Goal: Task Accomplishment & Management: Complete application form

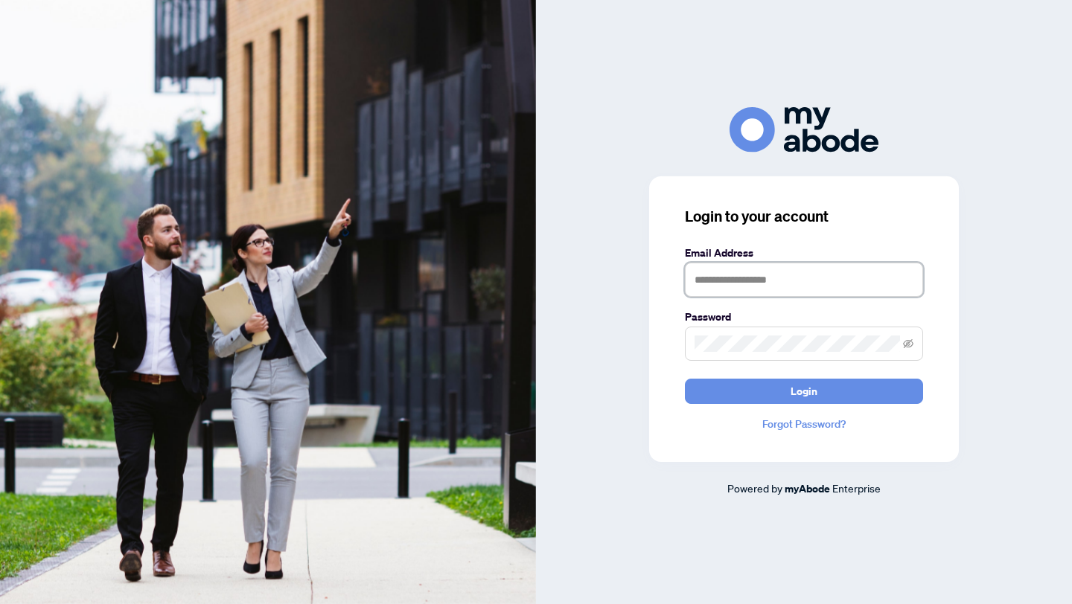
click at [712, 293] on input "text" at bounding box center [804, 280] width 238 height 34
type input "**********"
click at [685, 379] on button "Login" at bounding box center [804, 391] width 238 height 25
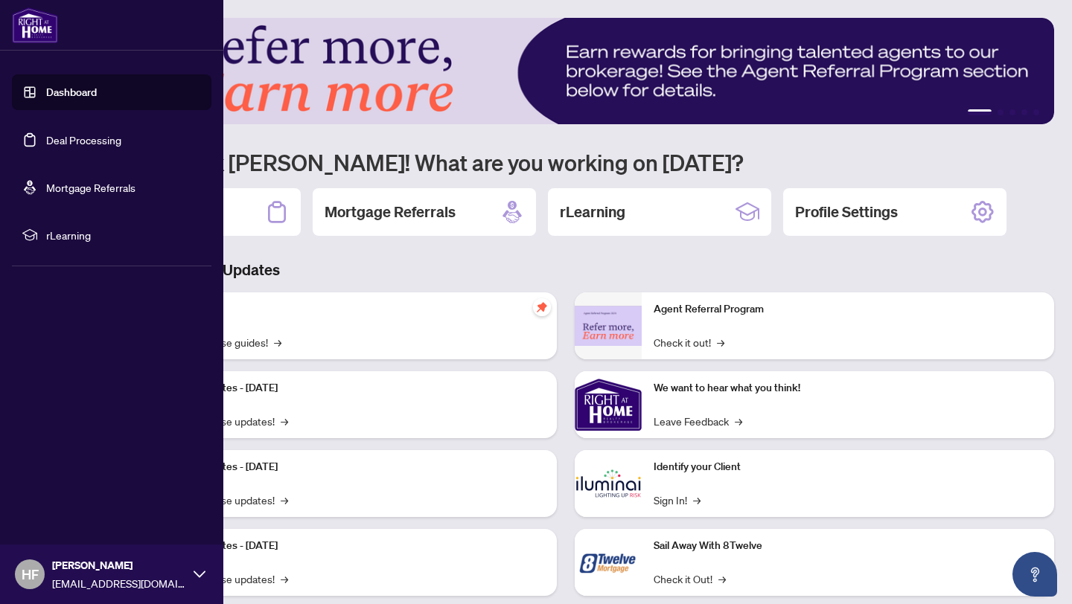
click at [66, 133] on link "Deal Processing" at bounding box center [83, 139] width 75 height 13
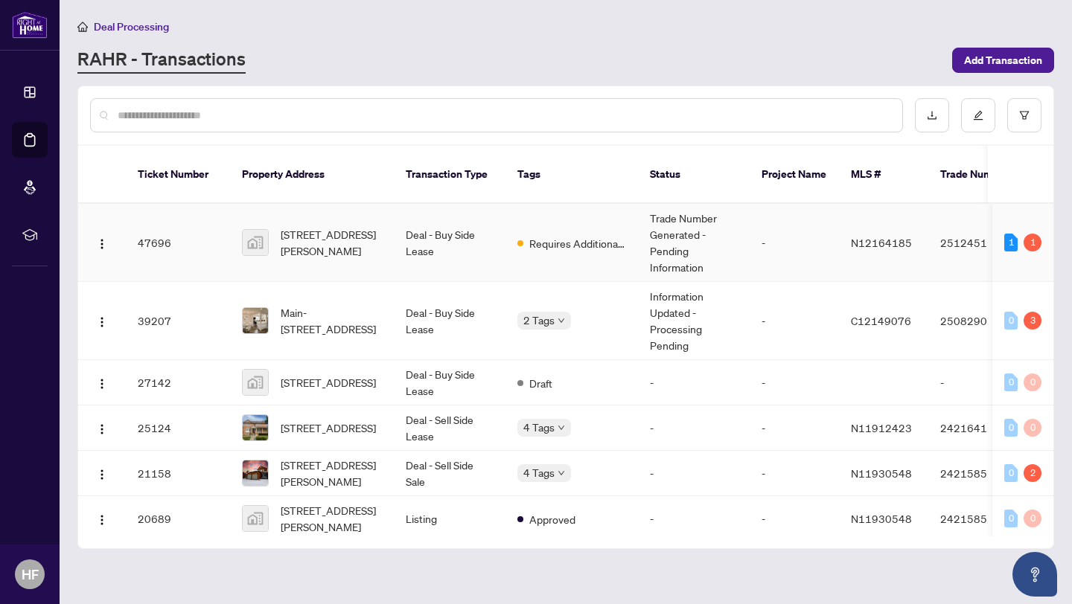
click at [523, 204] on td "Requires Additional Docs" at bounding box center [571, 243] width 133 height 78
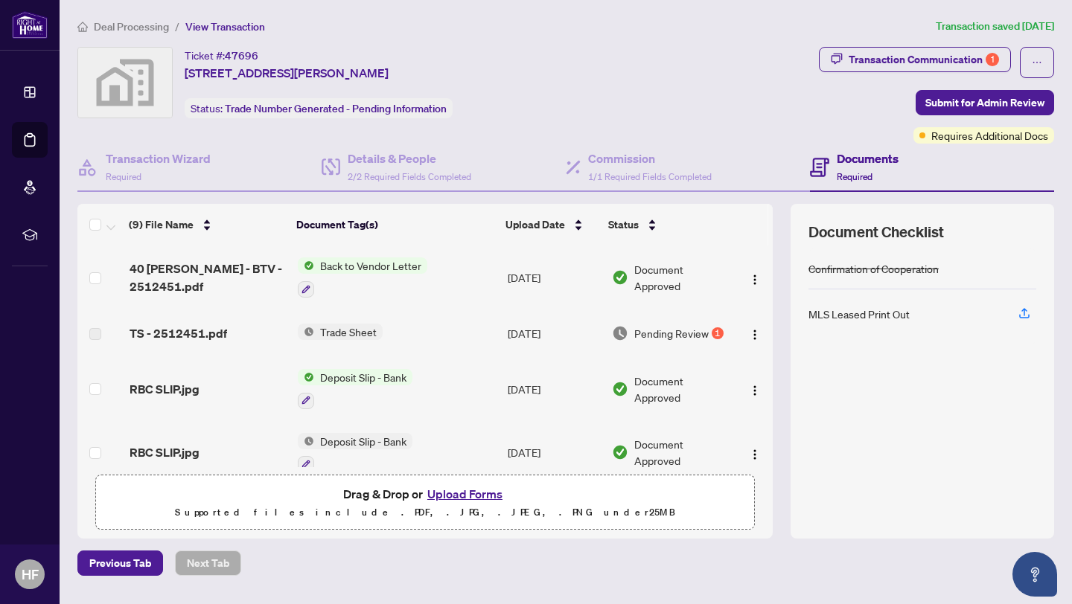
click at [491, 491] on button "Upload Forms" at bounding box center [465, 494] width 84 height 19
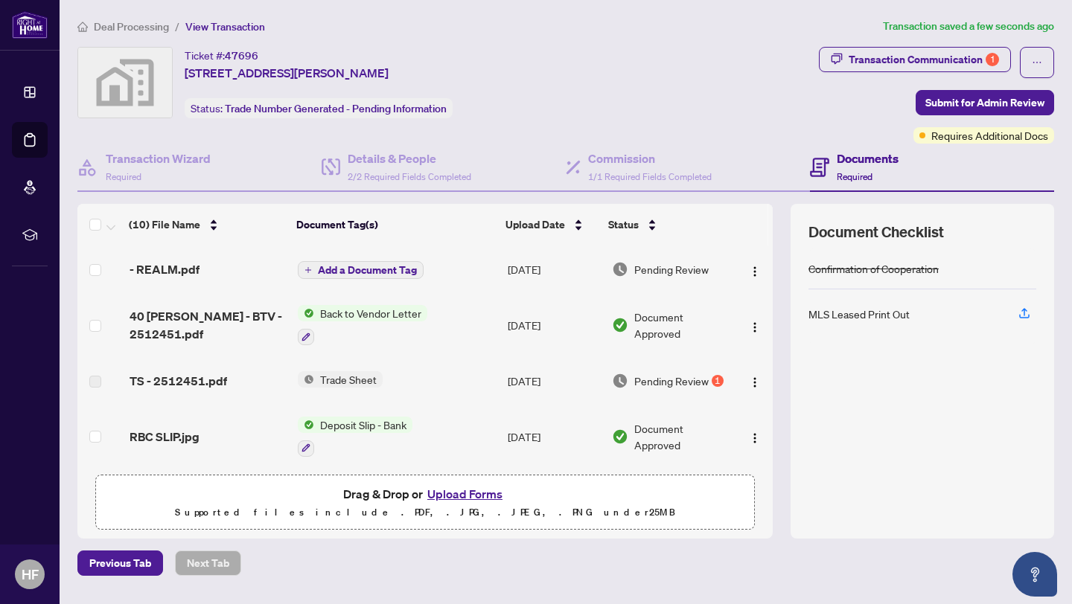
click at [365, 266] on span "Add a Document Tag" at bounding box center [367, 270] width 99 height 10
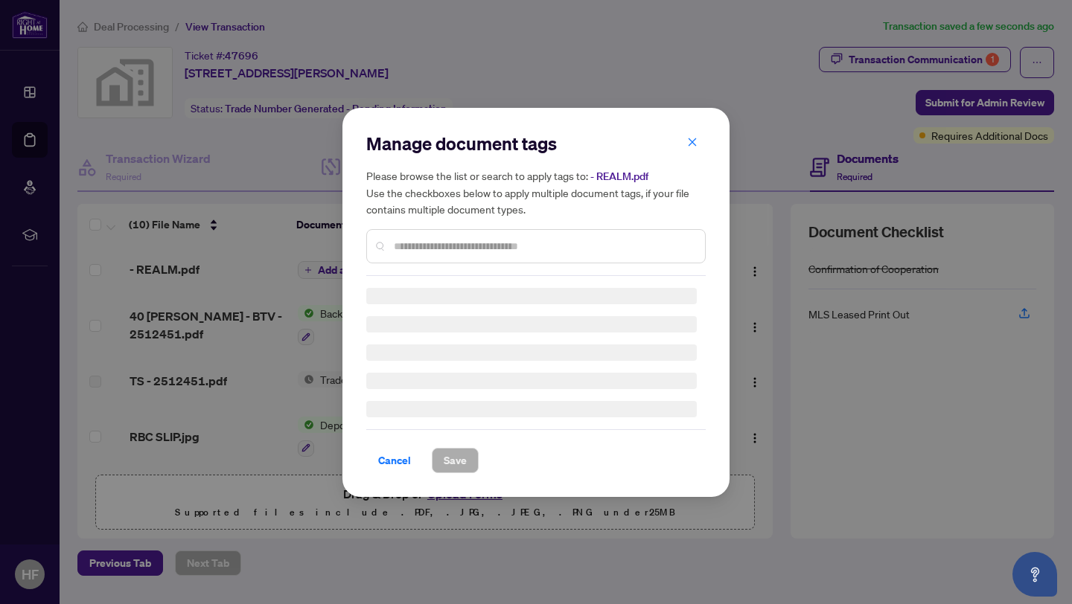
click at [427, 241] on input "text" at bounding box center [543, 246] width 299 height 16
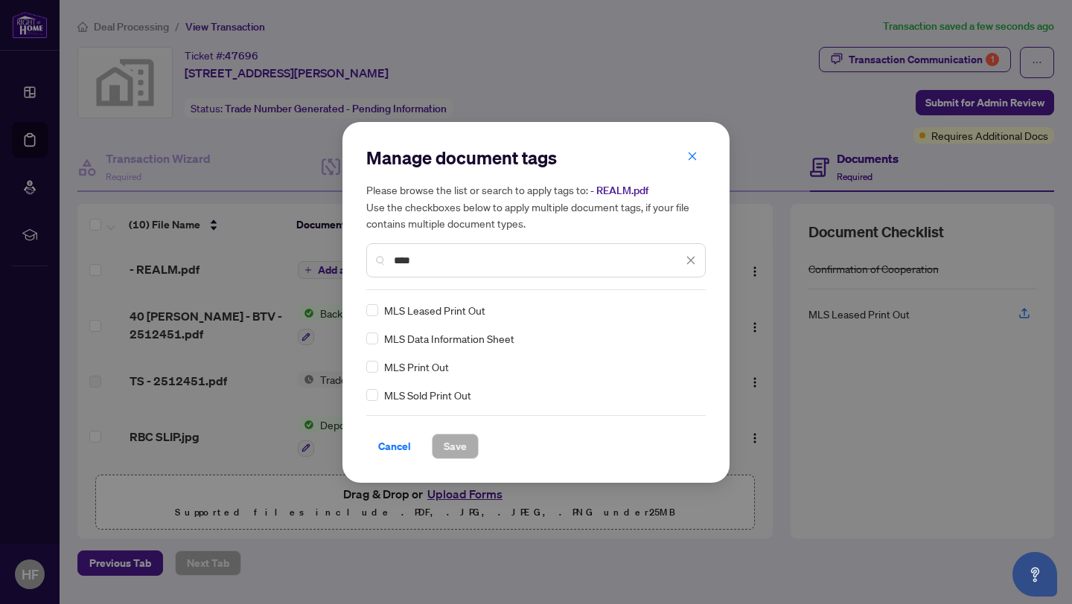
type input "***"
click at [421, 310] on span "MLS Leased Print Out" at bounding box center [434, 310] width 101 height 16
click at [448, 445] on span "Save" at bounding box center [455, 447] width 23 height 24
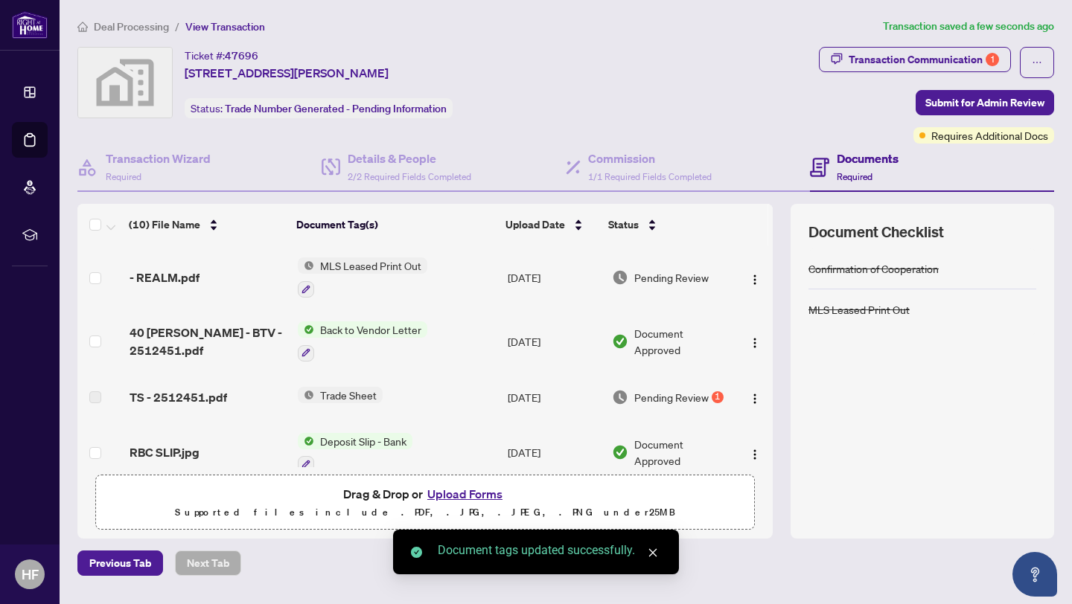
click at [616, 400] on img at bounding box center [620, 397] width 16 height 16
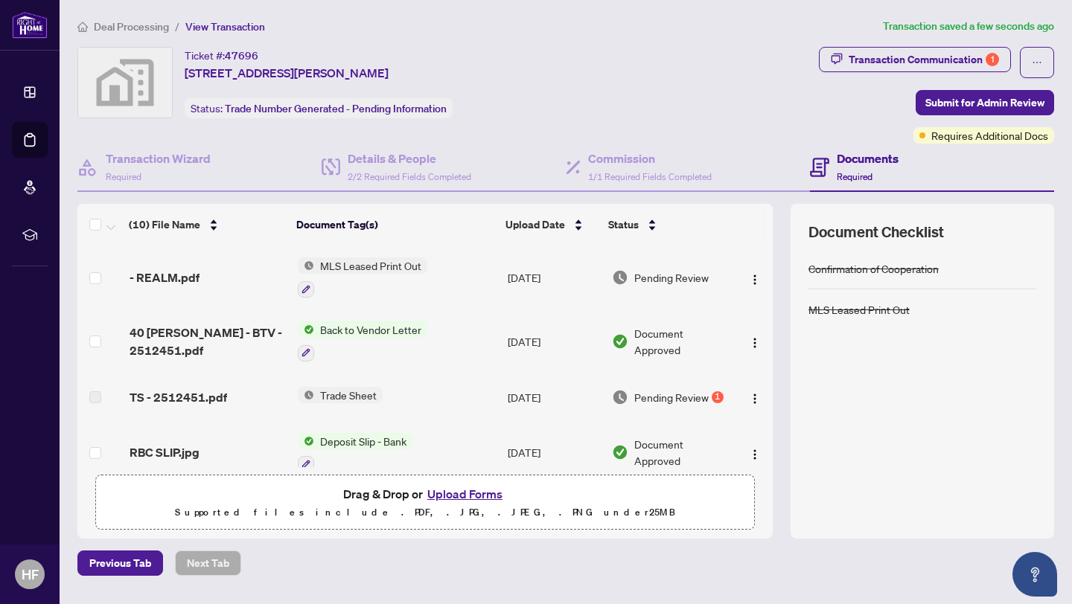
click at [489, 400] on td "Trade Sheet" at bounding box center [397, 398] width 211 height 48
click at [198, 398] on span "TS - 2512451.pdf" at bounding box center [179, 398] width 98 height 18
click at [169, 398] on span "TS - 2512451.pdf" at bounding box center [179, 398] width 98 height 18
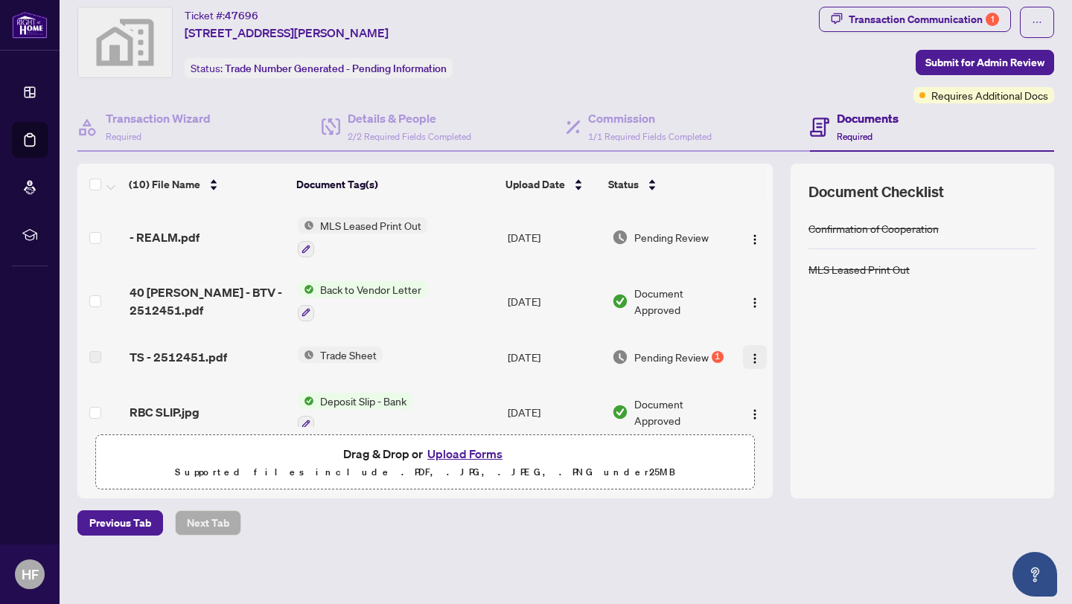
click at [753, 353] on img "button" at bounding box center [755, 359] width 12 height 12
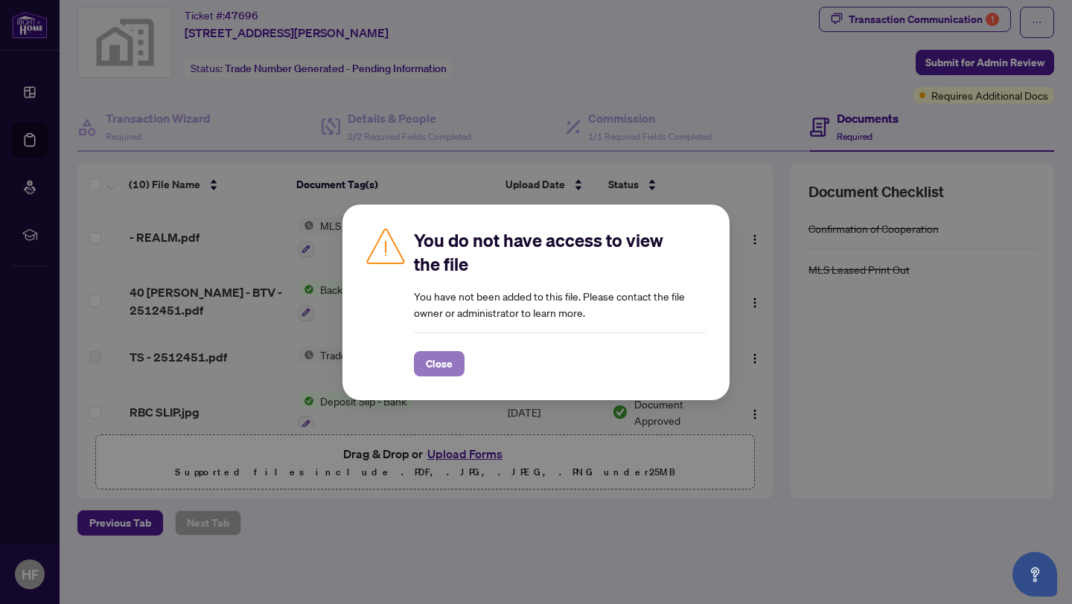
click at [439, 365] on span "Close" at bounding box center [439, 364] width 27 height 24
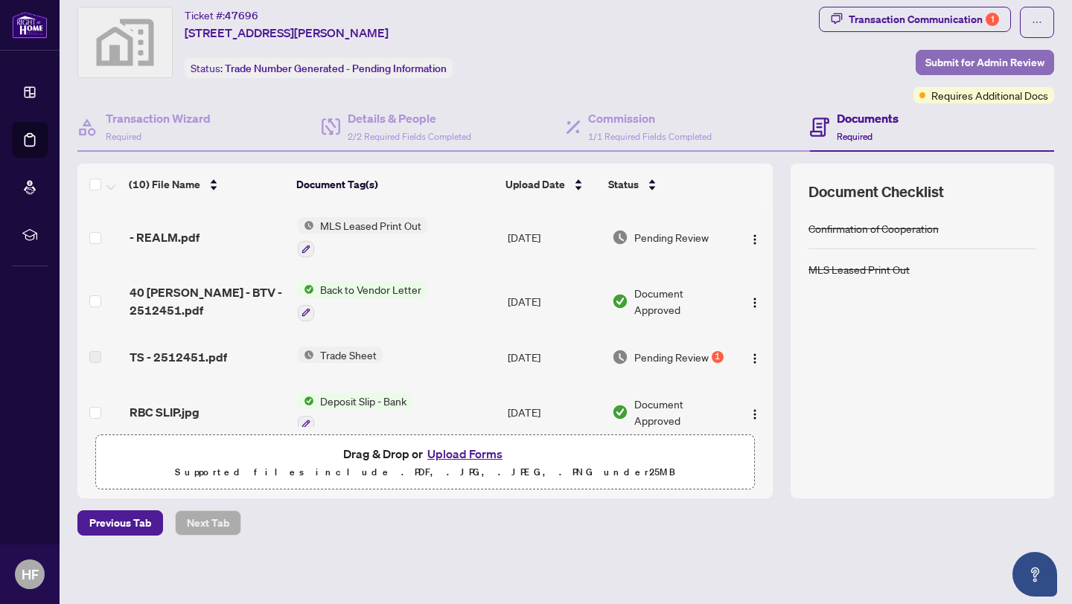
click at [971, 72] on span "Submit for Admin Review" at bounding box center [984, 63] width 119 height 24
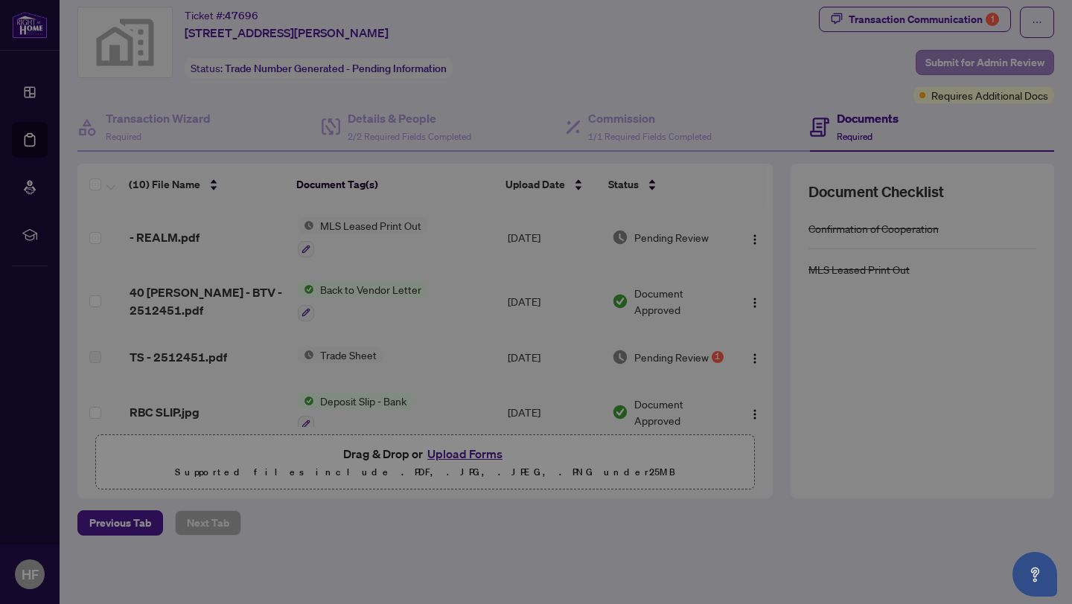
click at [971, 72] on div "Submit for admin review Clicking submit will notify the admin team to review yo…" at bounding box center [536, 302] width 1072 height 604
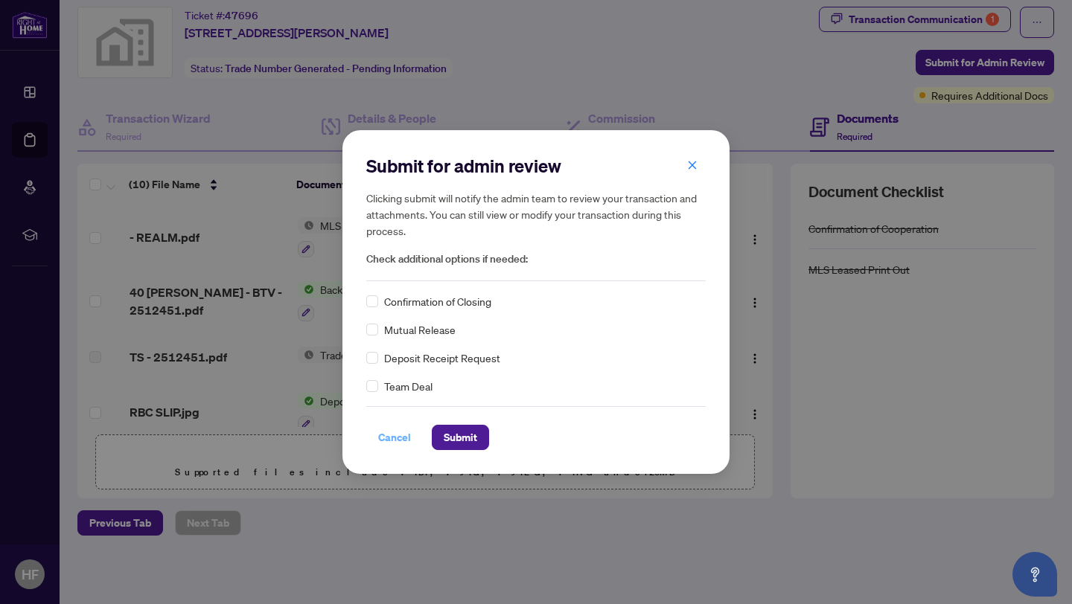
click at [398, 441] on span "Cancel" at bounding box center [394, 438] width 33 height 24
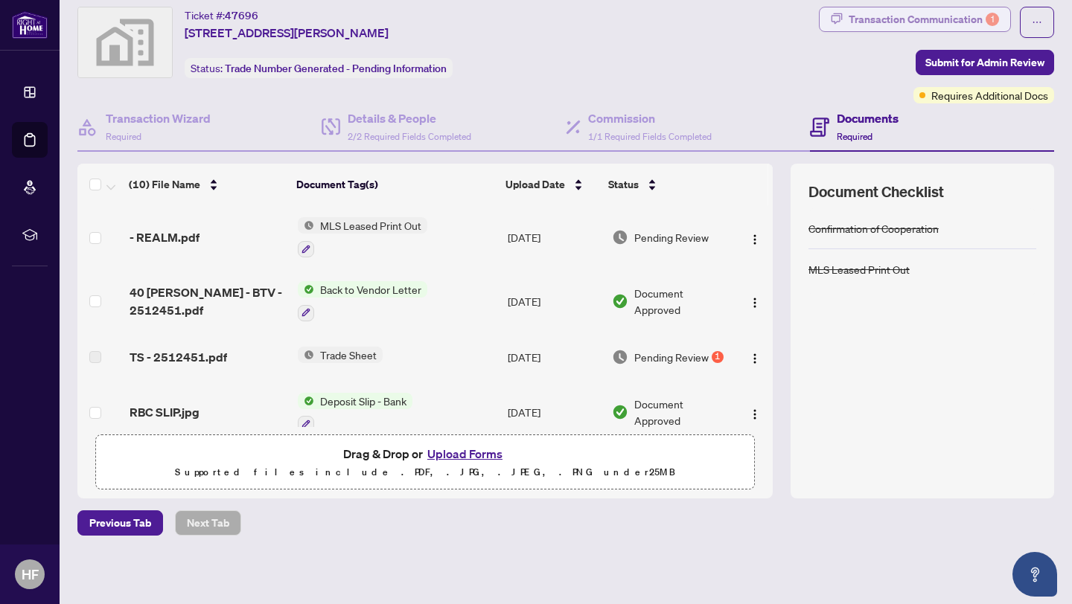
click at [866, 16] on div "Transaction Communication 1" at bounding box center [924, 19] width 150 height 24
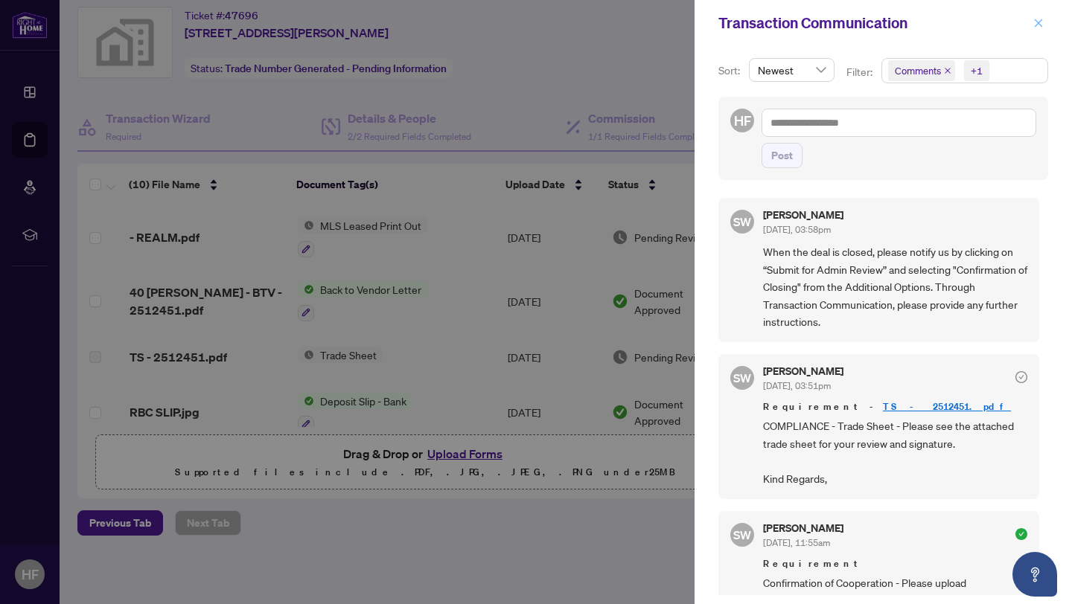
click at [1044, 22] on button "button" at bounding box center [1038, 23] width 19 height 18
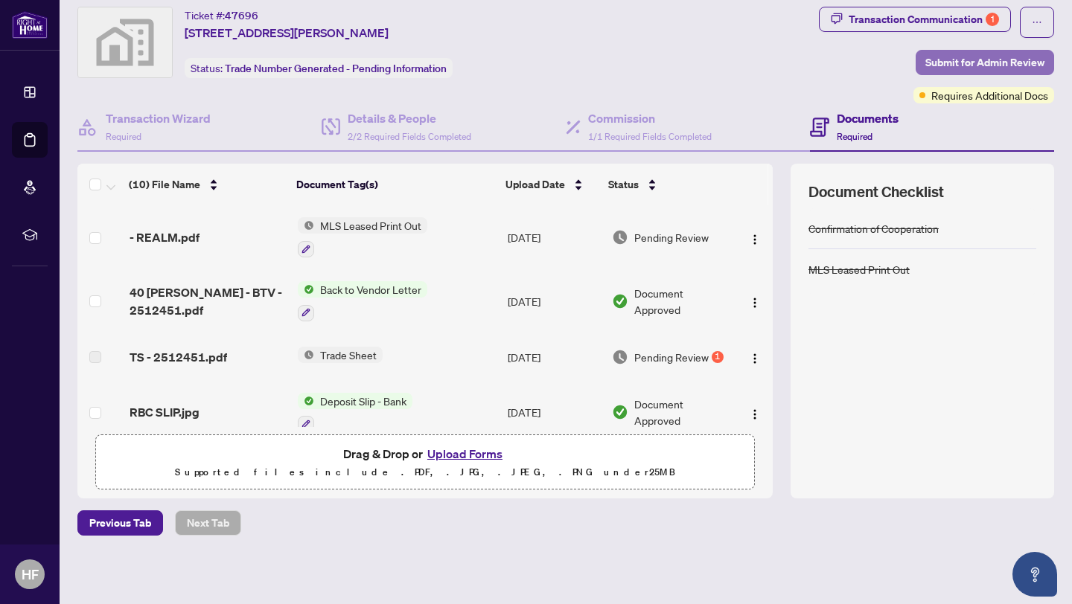
click at [989, 62] on span "Submit for Admin Review" at bounding box center [984, 63] width 119 height 24
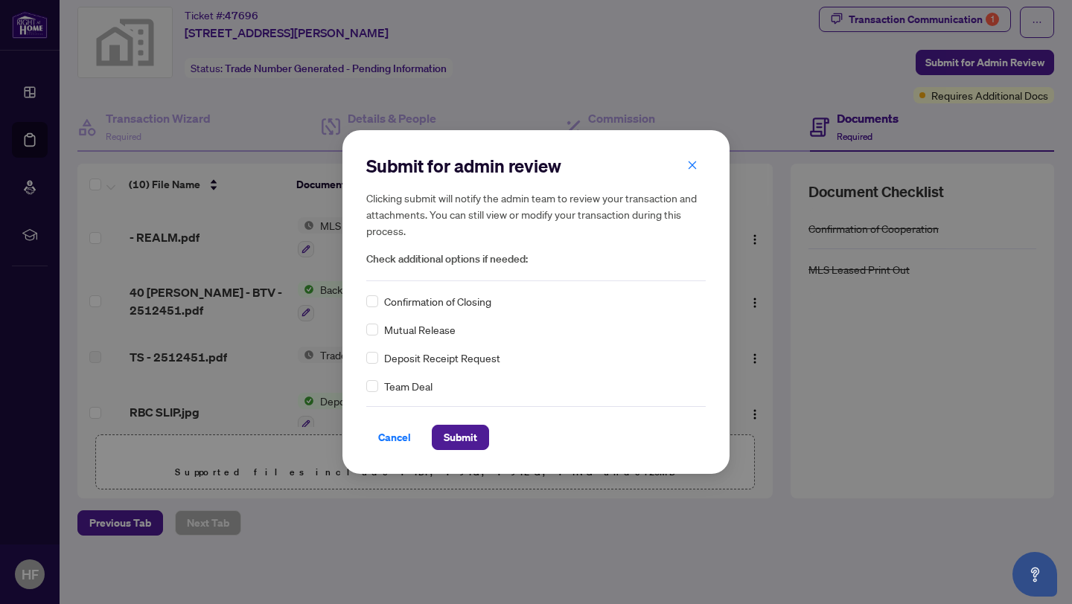
click at [377, 301] on div "Confirmation of Closing" at bounding box center [535, 301] width 339 height 16
click at [464, 427] on span "Submit" at bounding box center [460, 438] width 33 height 24
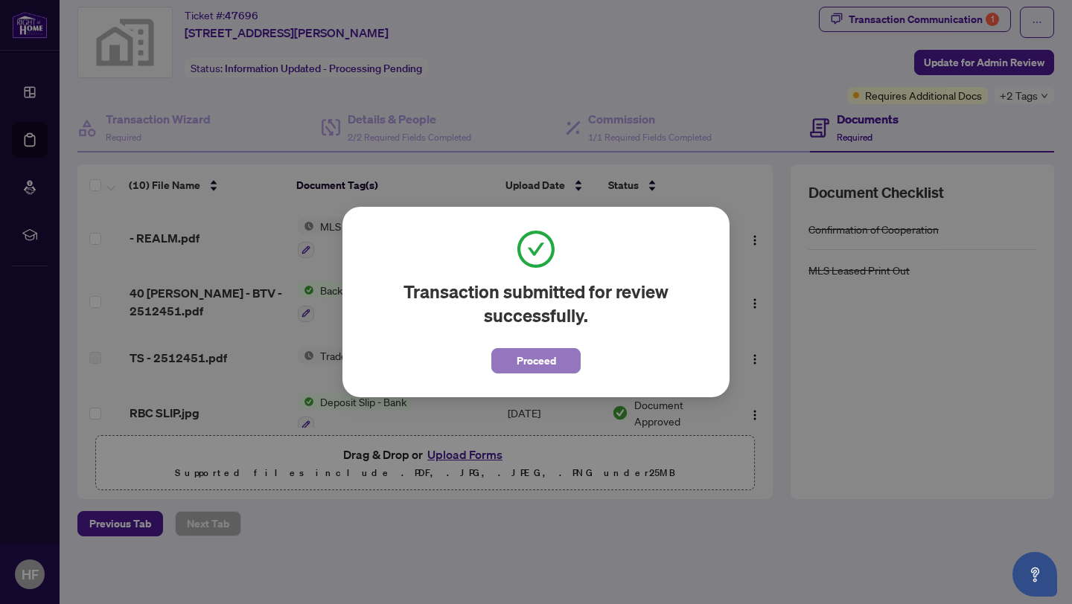
click at [505, 365] on button "Proceed" at bounding box center [535, 360] width 89 height 25
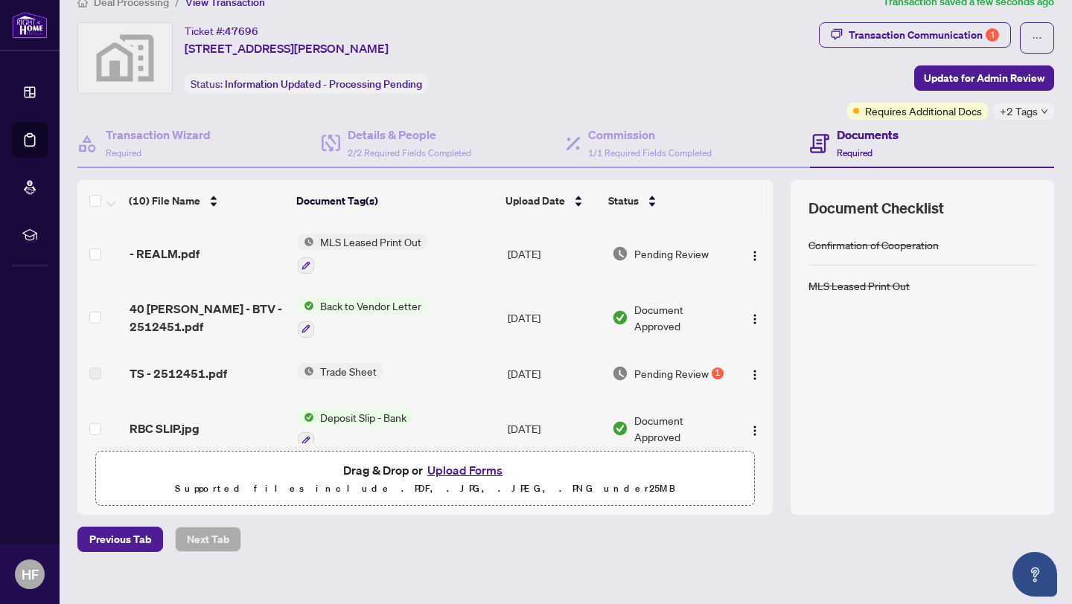
scroll to position [24, 0]
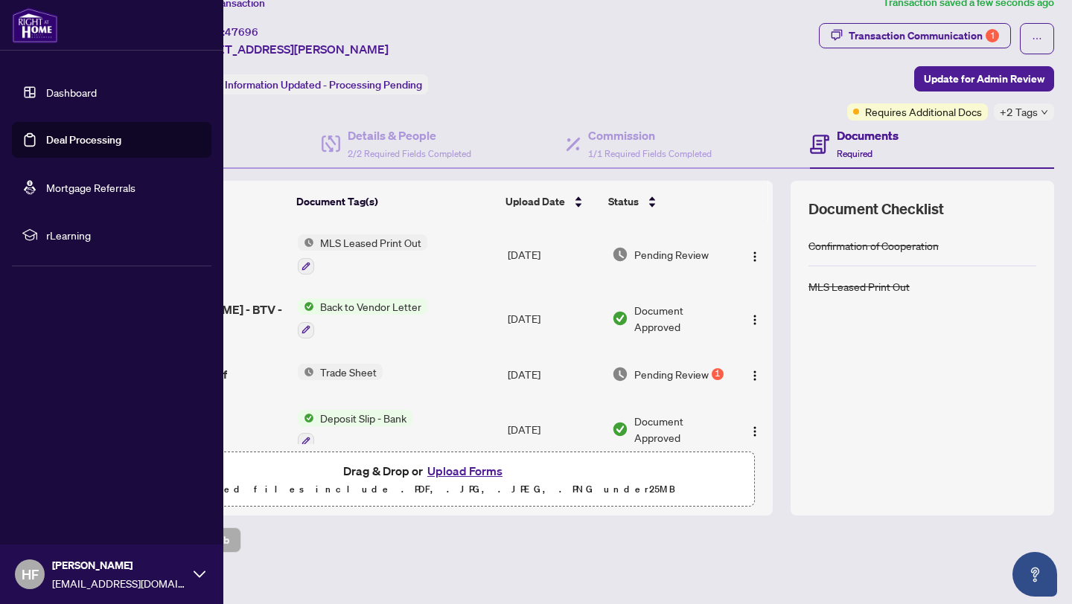
click at [51, 135] on link "Deal Processing" at bounding box center [83, 139] width 75 height 13
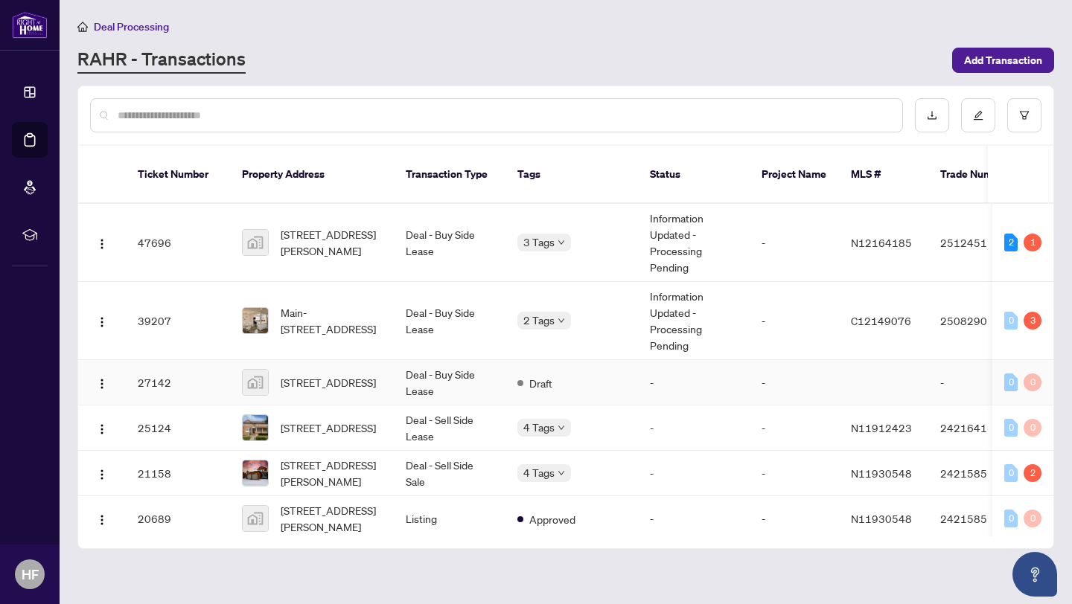
click at [558, 374] on td "Draft" at bounding box center [571, 382] width 133 height 45
click at [706, 368] on td "-" at bounding box center [699, 382] width 112 height 45
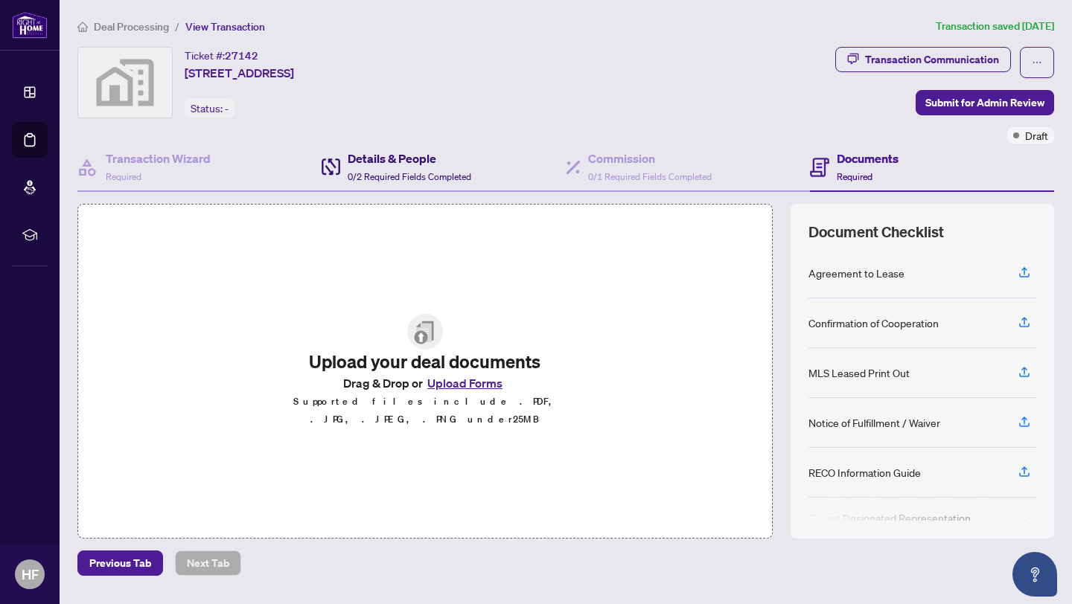
click at [433, 176] on span "0/2 Required Fields Completed" at bounding box center [410, 176] width 124 height 11
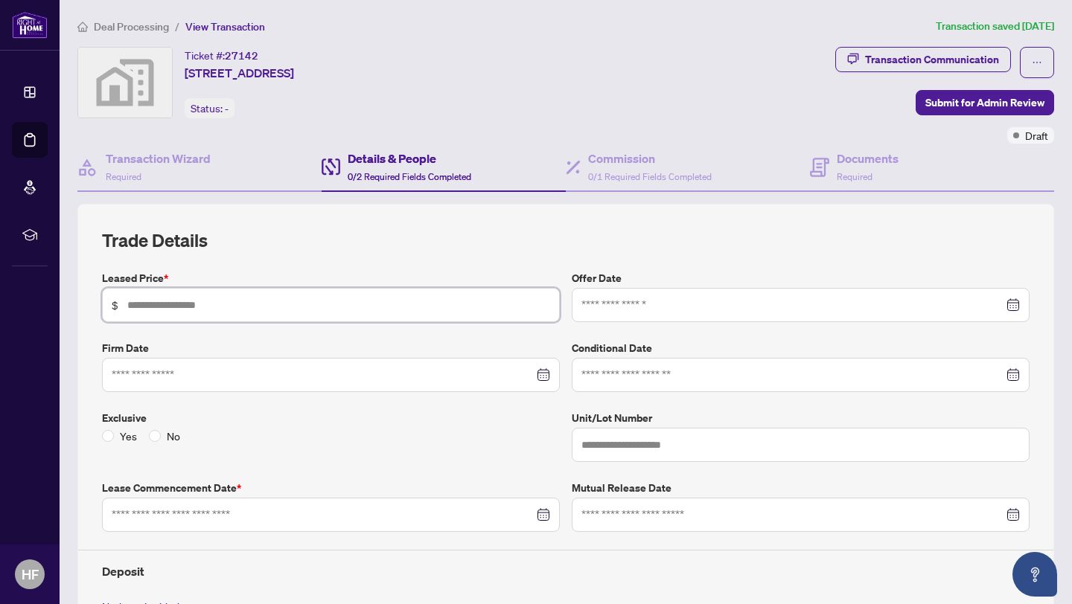
click at [339, 312] on span "$" at bounding box center [331, 305] width 458 height 34
click at [241, 65] on span "15 Protostar Avenue, Richmond Hill, ON, Canada" at bounding box center [239, 73] width 109 height 18
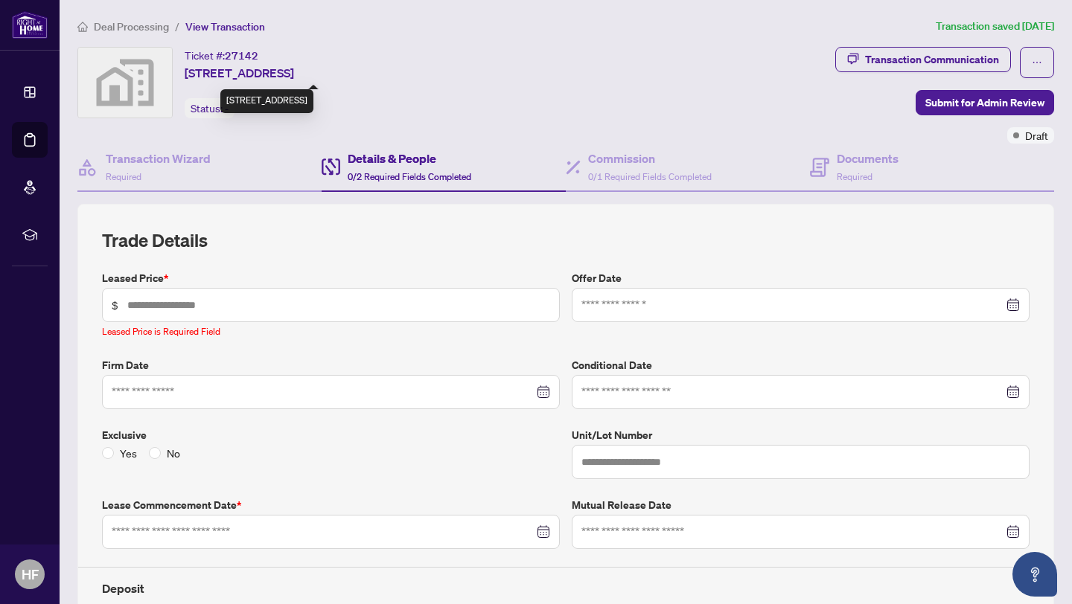
click at [241, 65] on span "15 Protostar Avenue, Richmond Hill, ON, Canada" at bounding box center [239, 73] width 109 height 18
click at [241, 67] on span "15 Protostar Avenue, Richmond Hill, ON, Canada" at bounding box center [239, 73] width 109 height 18
drag, startPoint x: 252, startPoint y: 70, endPoint x: 185, endPoint y: 68, distance: 67.0
click at [185, 68] on span "15 Protostar Avenue, Richmond Hill, ON, Canada" at bounding box center [239, 73] width 109 height 18
copy span "15 Protostar"
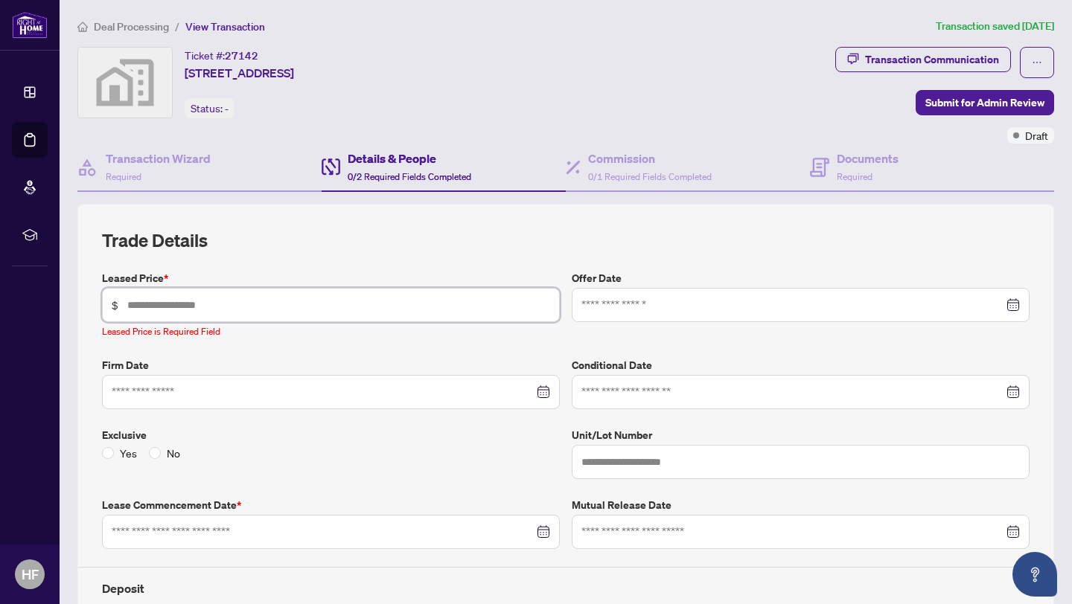
click at [254, 307] on input "text" at bounding box center [338, 305] width 423 height 16
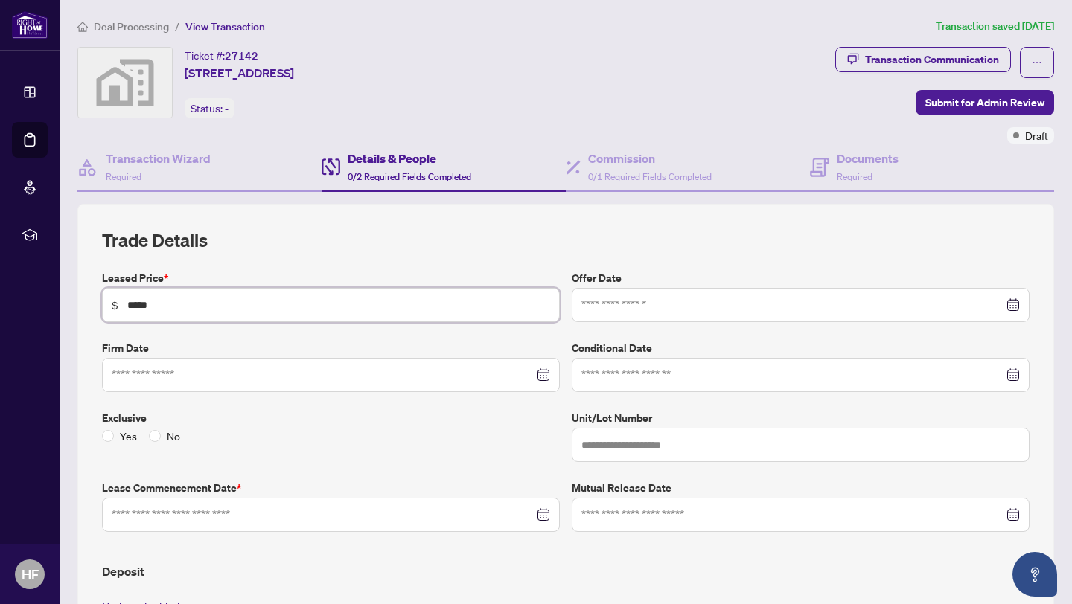
type input "*****"
click at [354, 235] on h2 "Trade Details" at bounding box center [566, 241] width 928 height 24
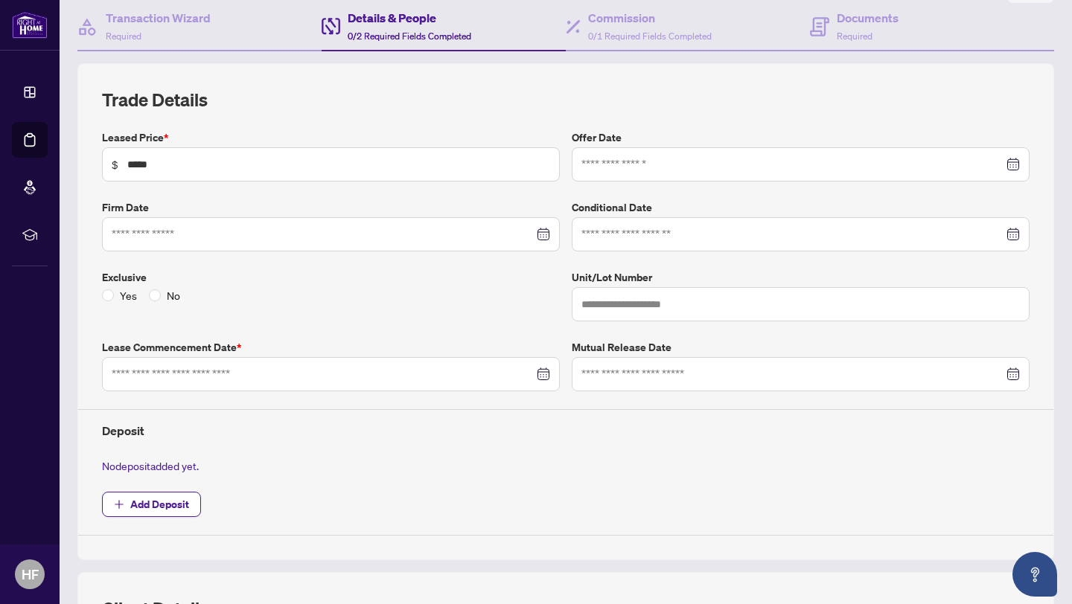
scroll to position [149, 0]
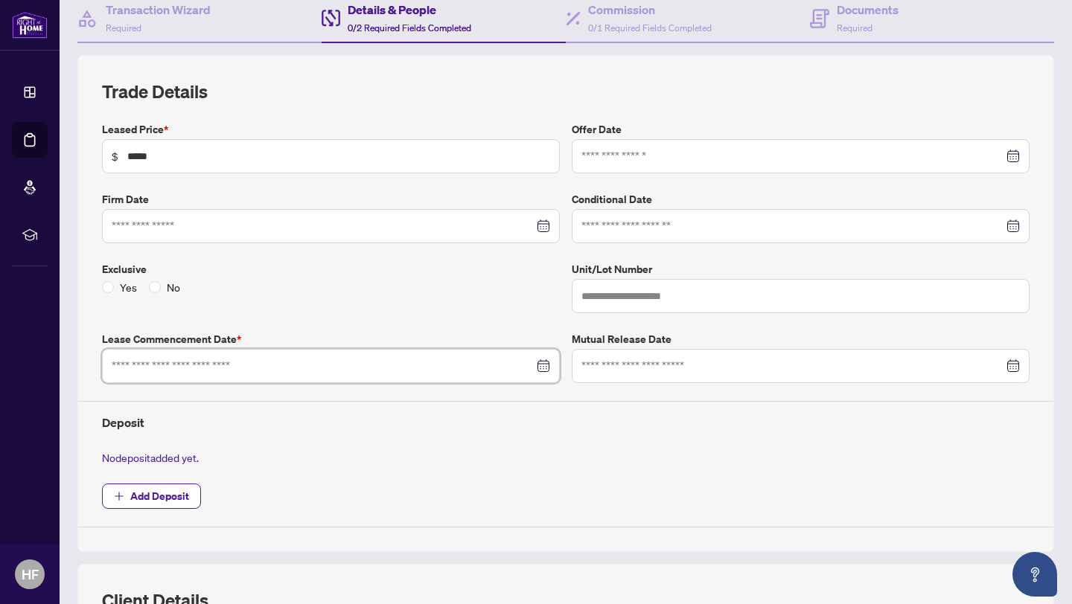
click at [368, 358] on input at bounding box center [323, 366] width 422 height 16
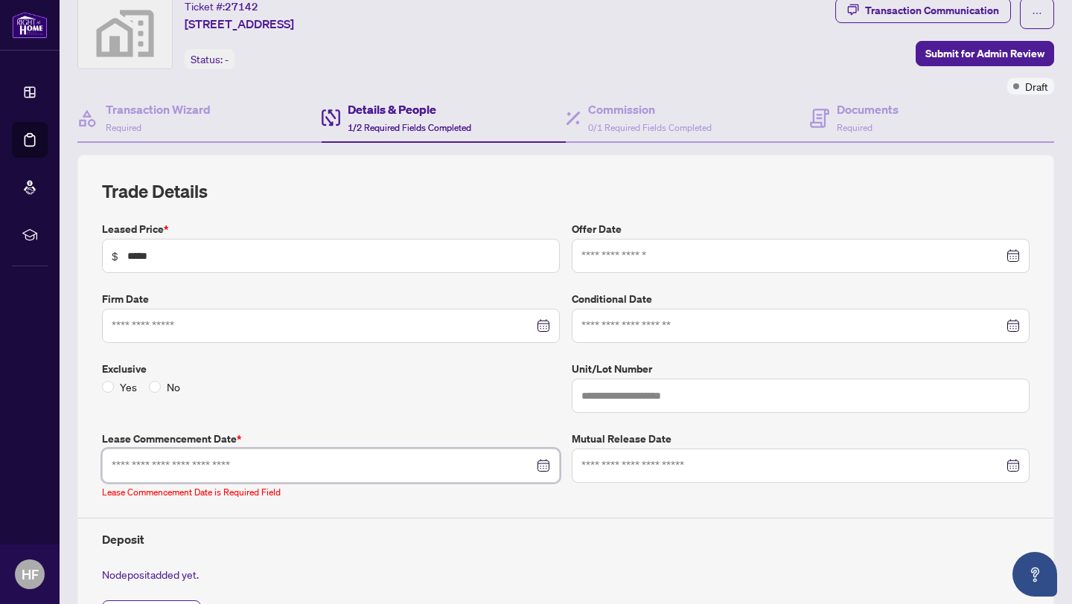
scroll to position [0, 0]
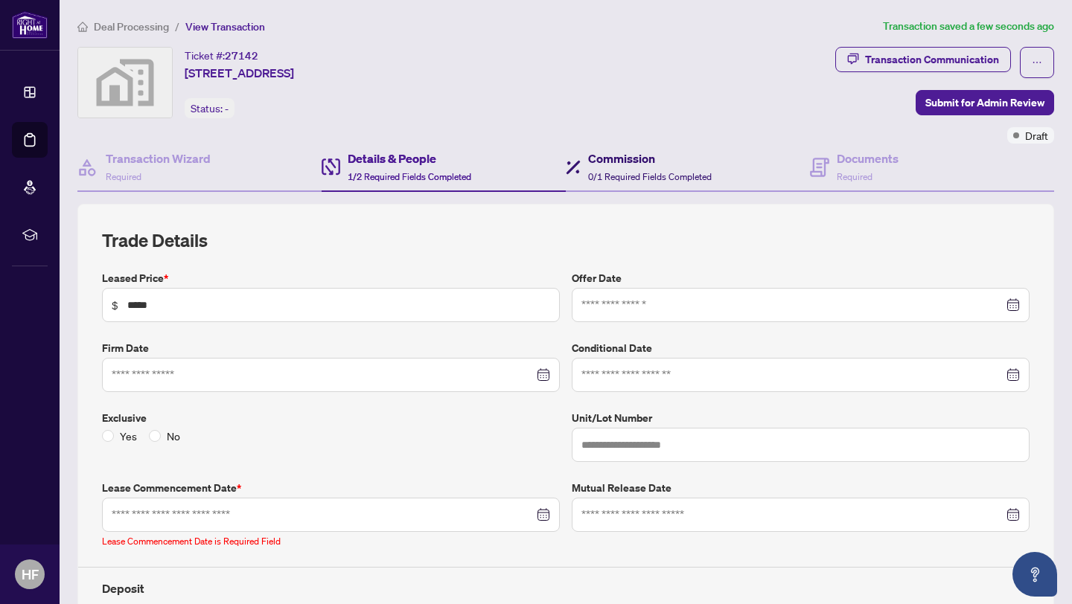
click at [593, 174] on span "0/1 Required Fields Completed" at bounding box center [650, 176] width 124 height 11
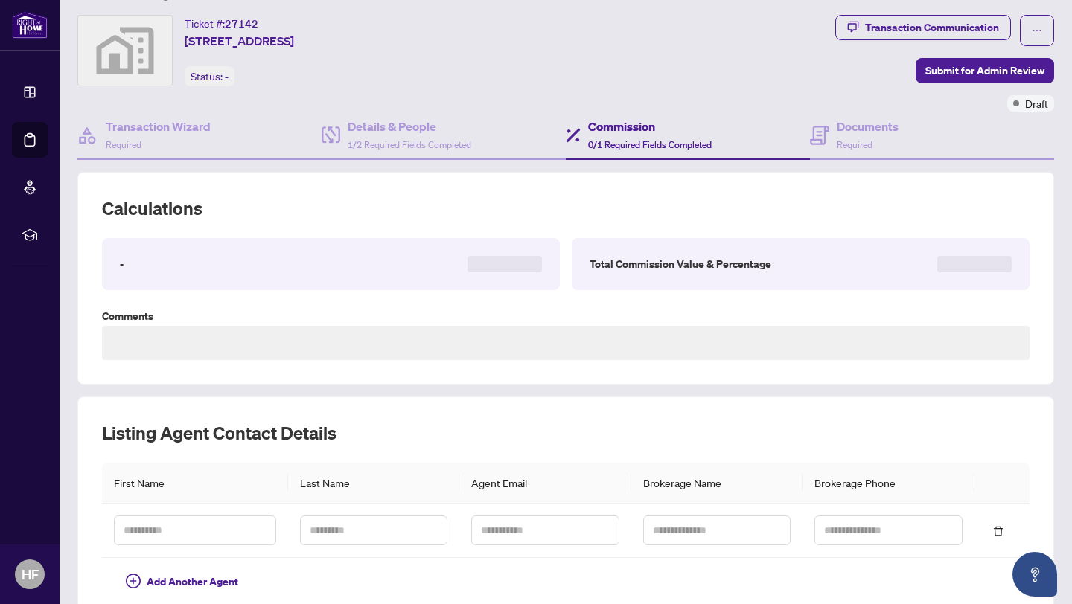
type textarea "**********"
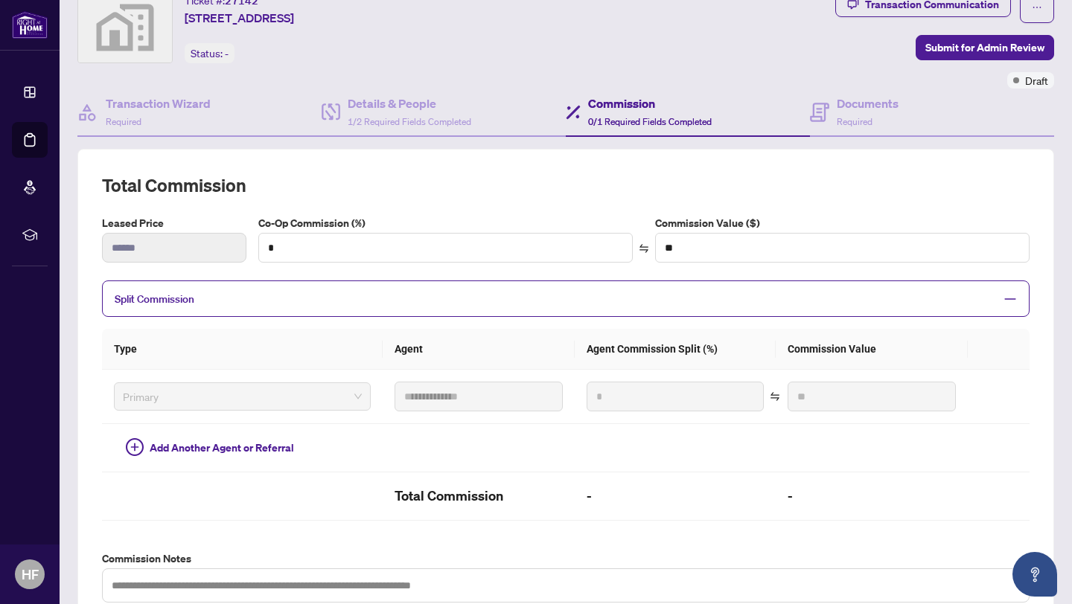
scroll to position [54, 0]
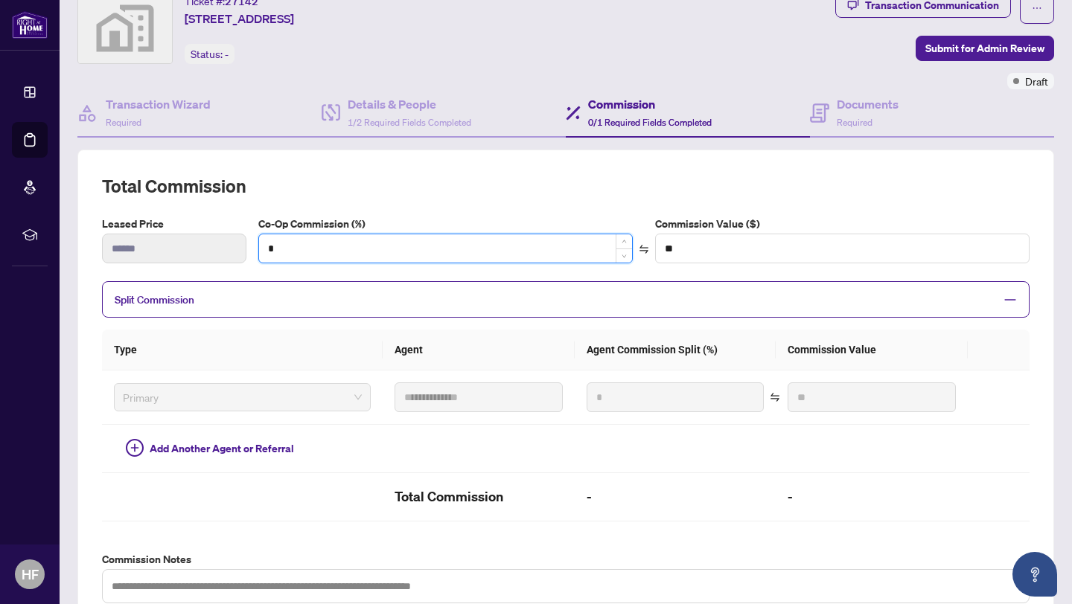
click at [381, 242] on input "*" at bounding box center [445, 248] width 373 height 28
type input "*"
type input "****"
type input "**"
type input "******"
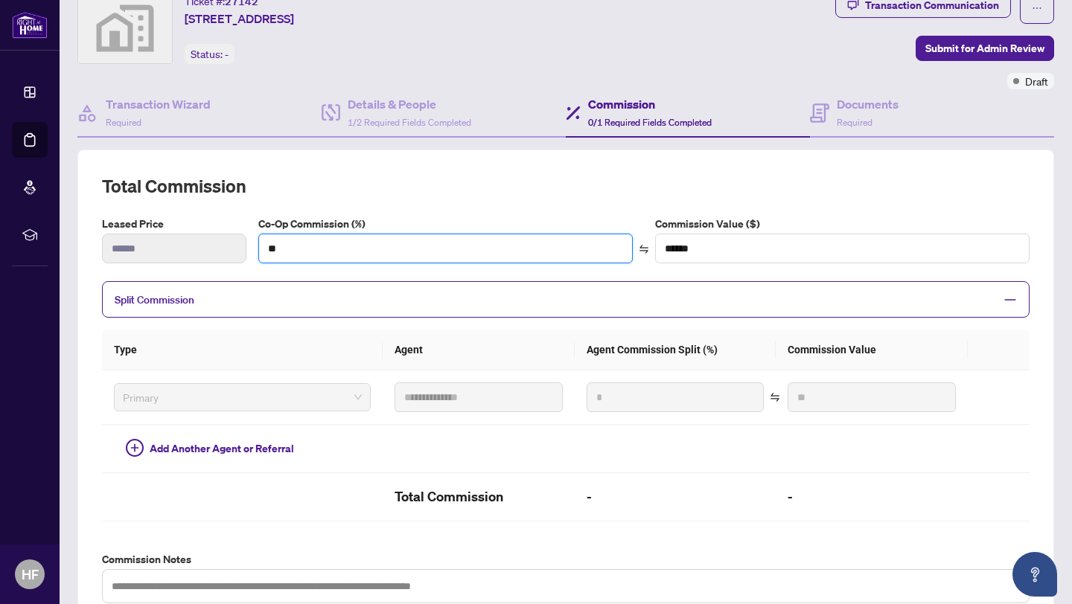
type input "**"
click at [402, 160] on div "**********" at bounding box center [565, 389] width 977 height 479
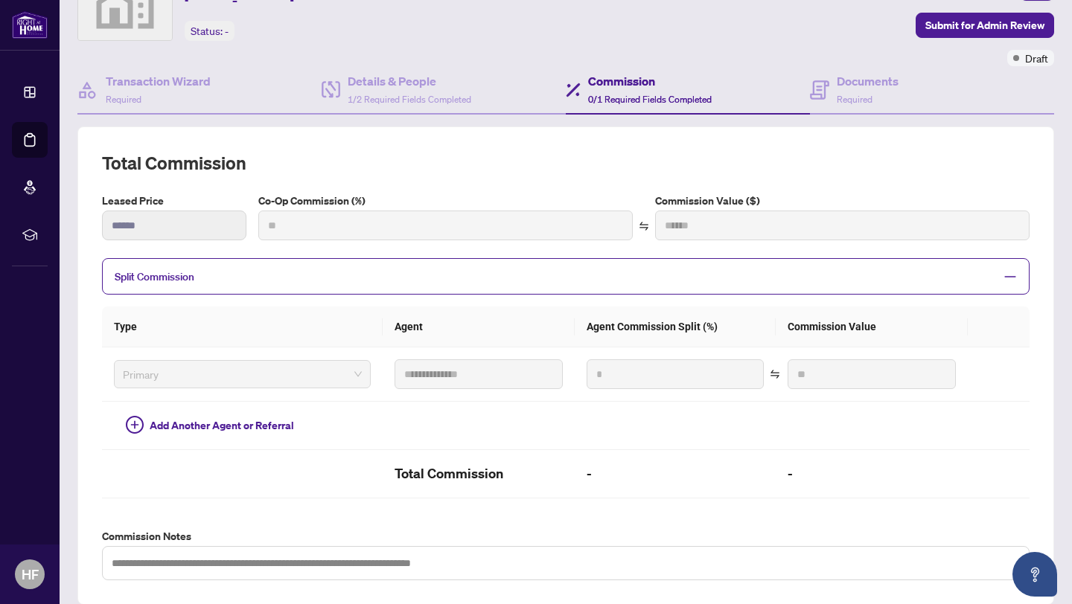
type input "***"
type input "******"
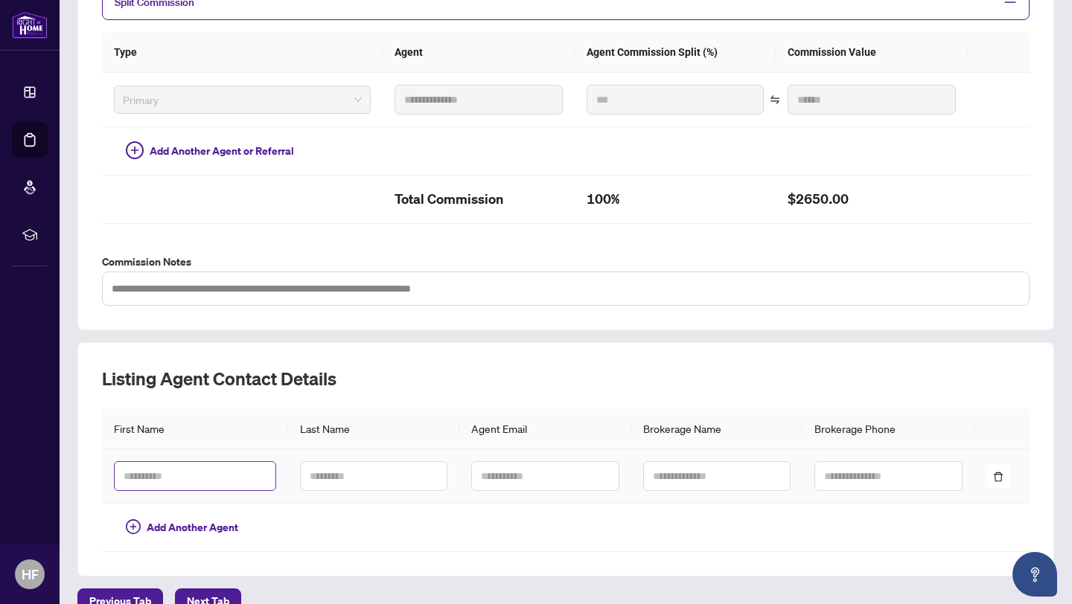
scroll to position [0, 0]
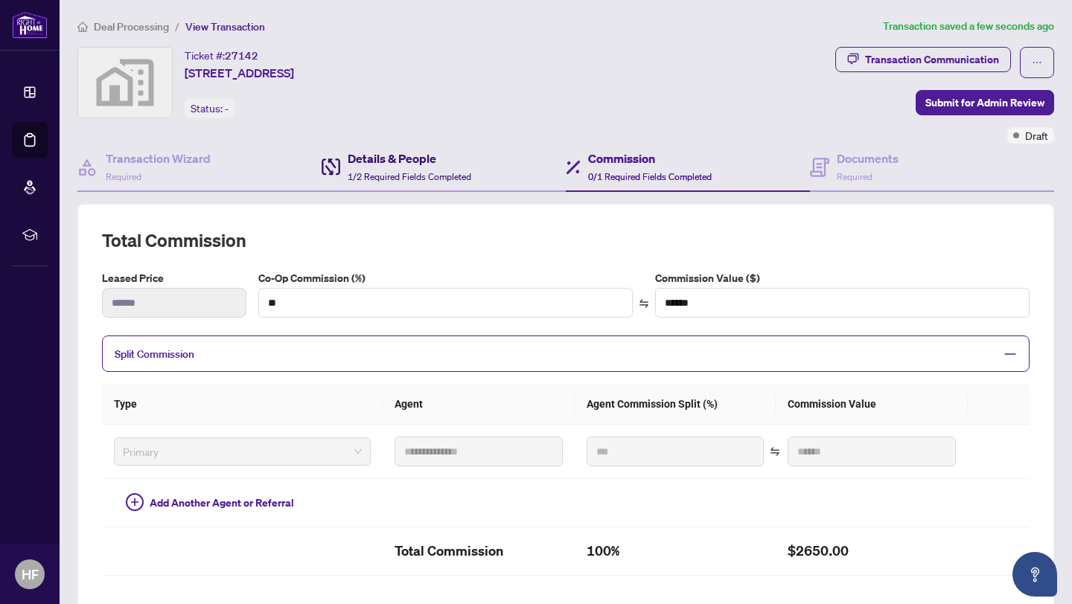
click at [456, 176] on span "1/2 Required Fields Completed" at bounding box center [410, 176] width 124 height 11
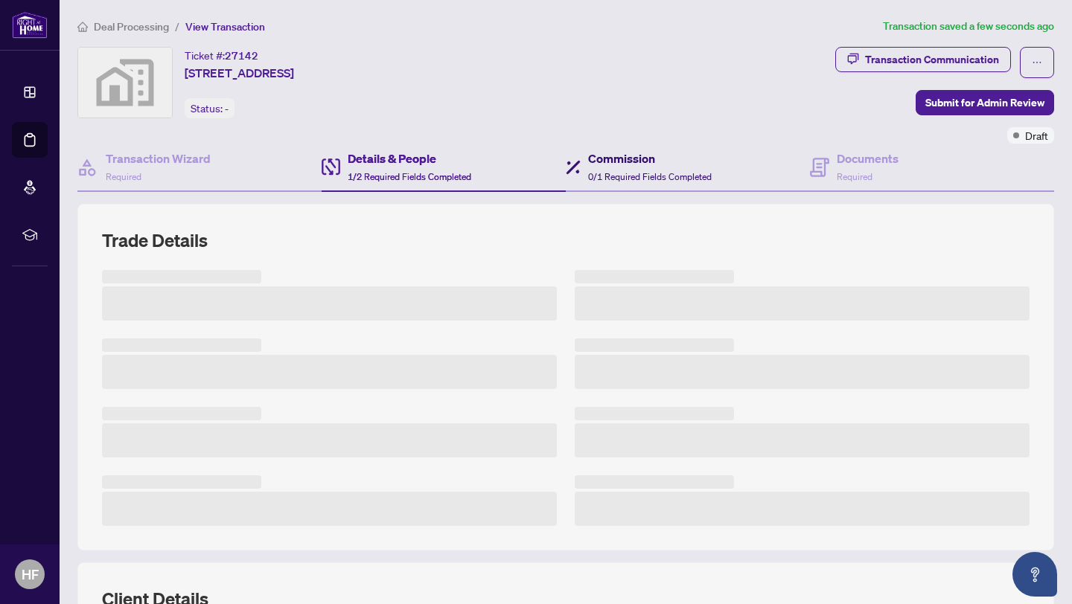
click at [665, 167] on div "Commission 0/1 Required Fields Completed" at bounding box center [650, 167] width 124 height 35
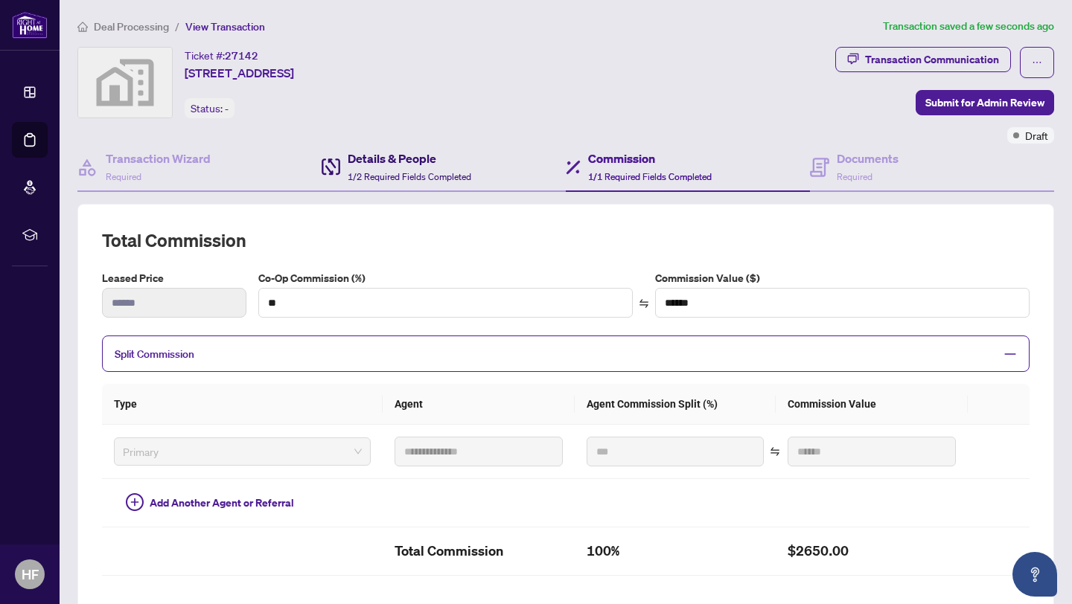
click at [396, 168] on div "Details & People 1/2 Required Fields Completed" at bounding box center [410, 167] width 124 height 35
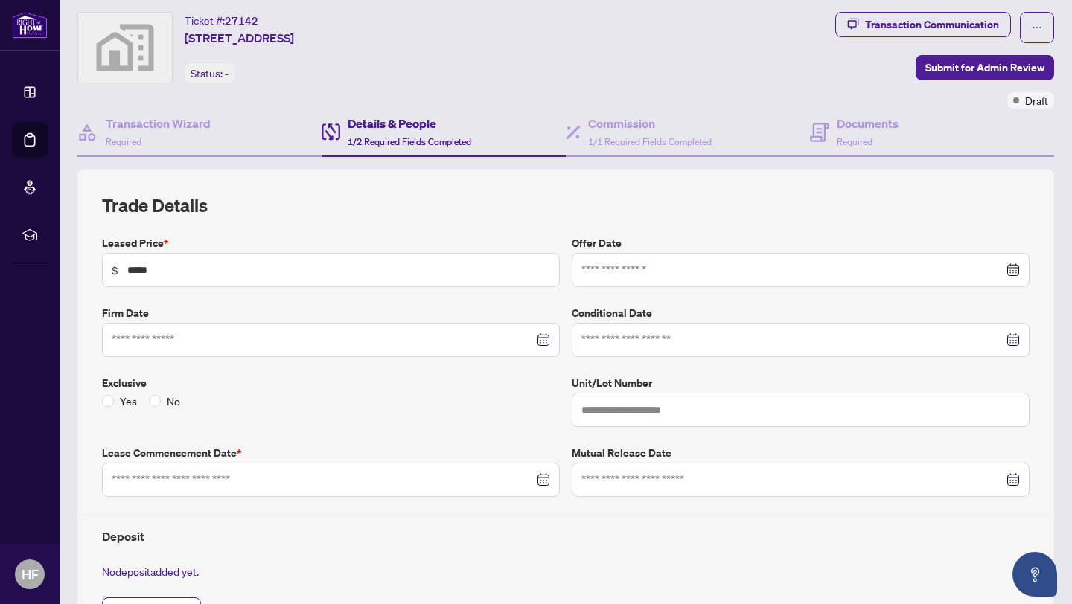
scroll to position [16, 0]
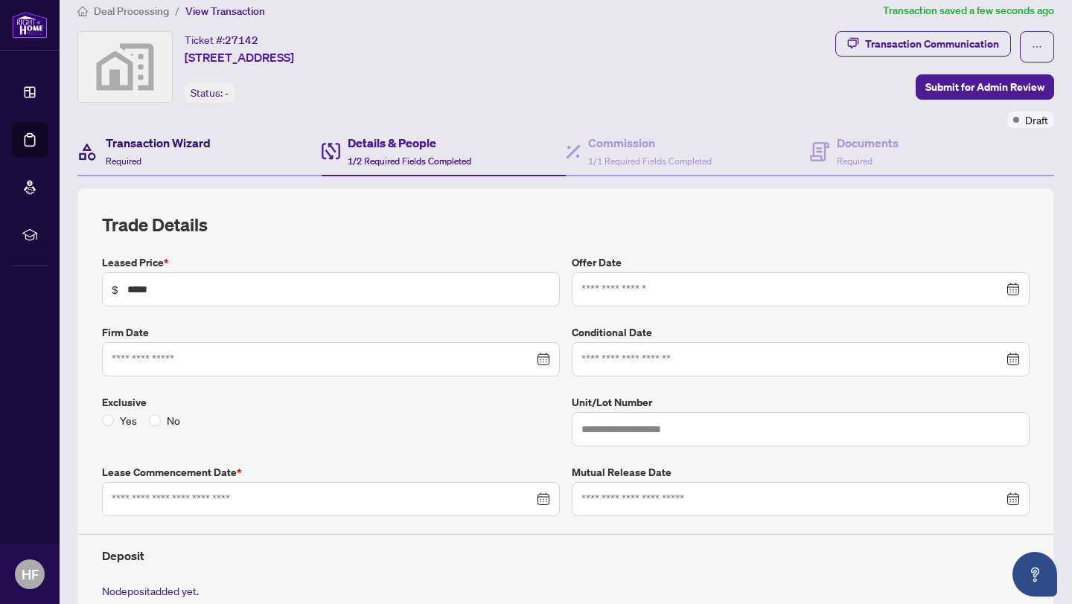
click at [183, 165] on div "Transaction Wizard Required" at bounding box center [158, 151] width 105 height 35
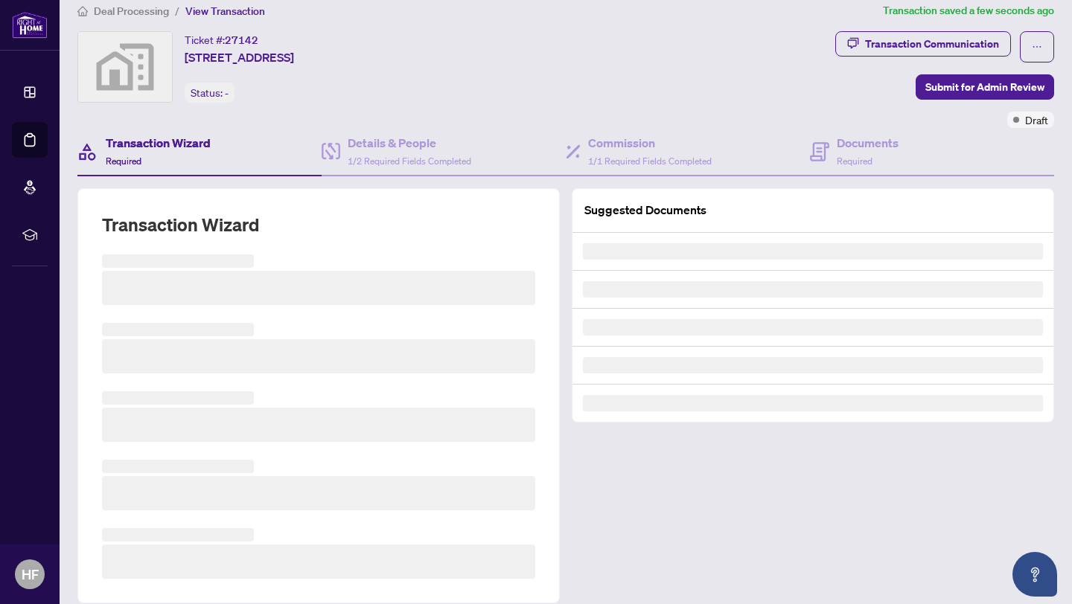
click at [382, 127] on div "Ticket #: 27142 15 Protostar Avenue, Richmond Hill, ON, Canada Status: -" at bounding box center [453, 79] width 758 height 97
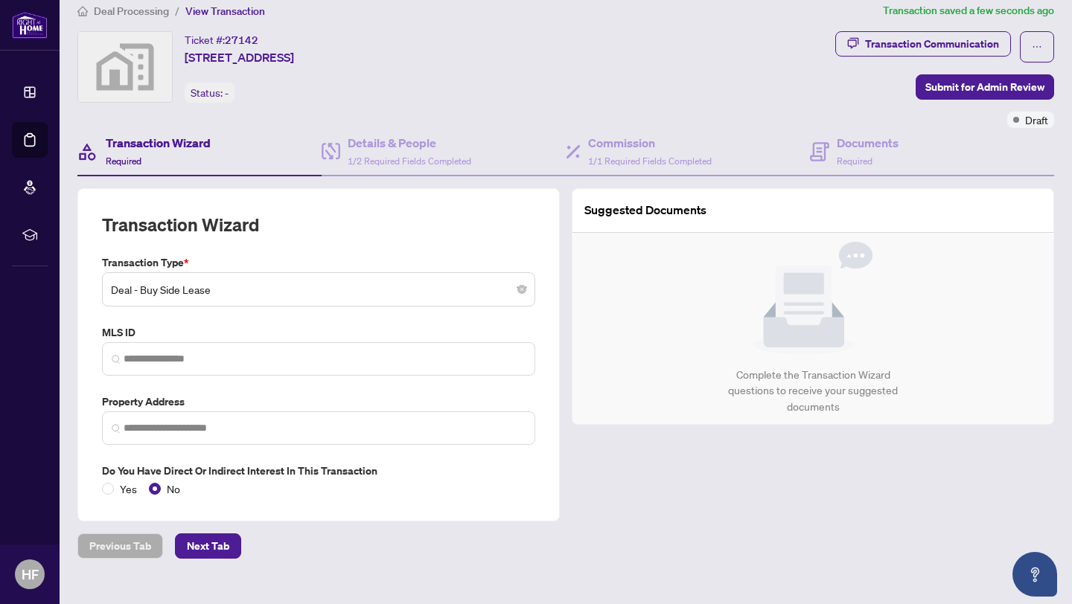
type input "**********"
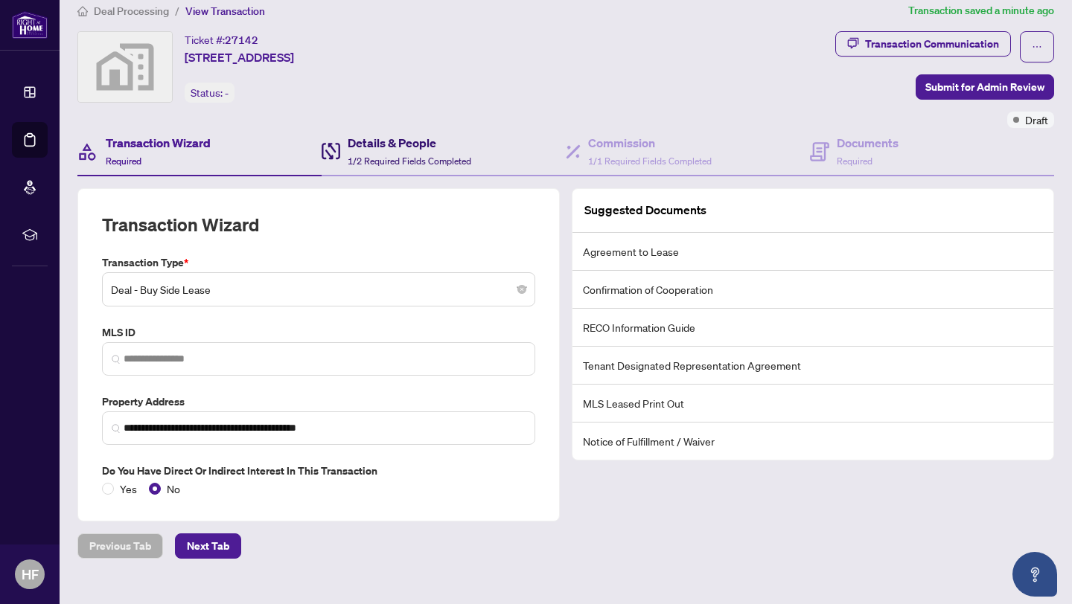
click at [360, 153] on div "Details & People 1/2 Required Fields Completed" at bounding box center [410, 151] width 124 height 35
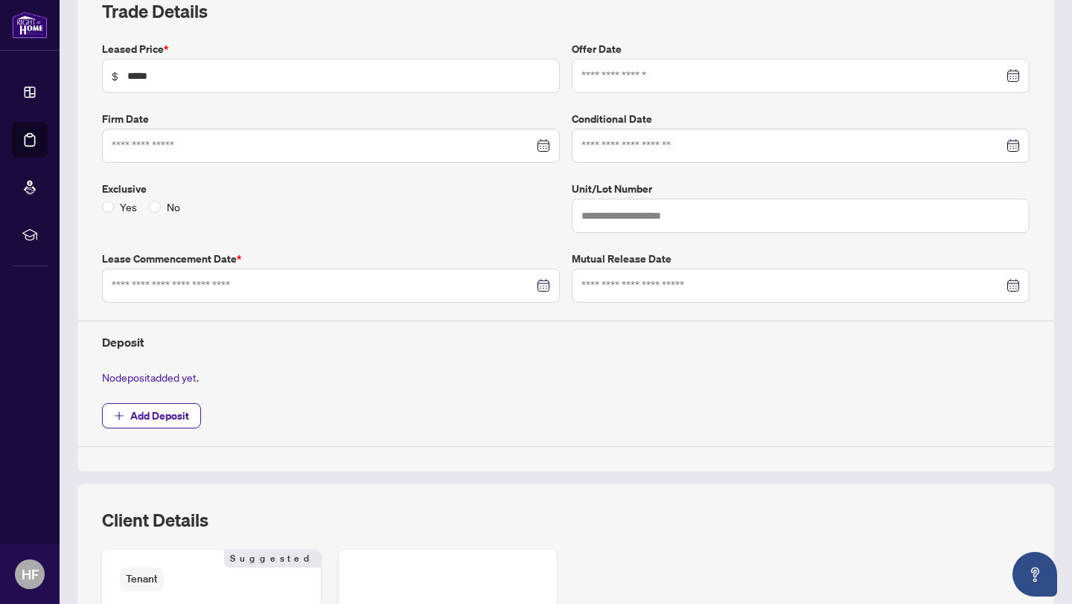
scroll to position [240, 0]
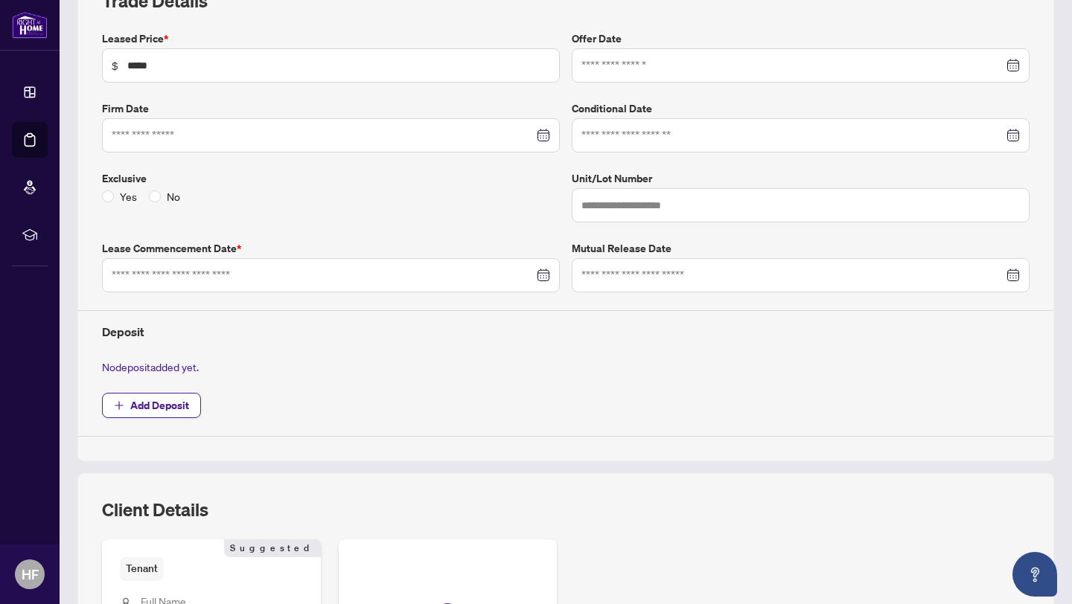
click at [550, 273] on div at bounding box center [331, 275] width 458 height 34
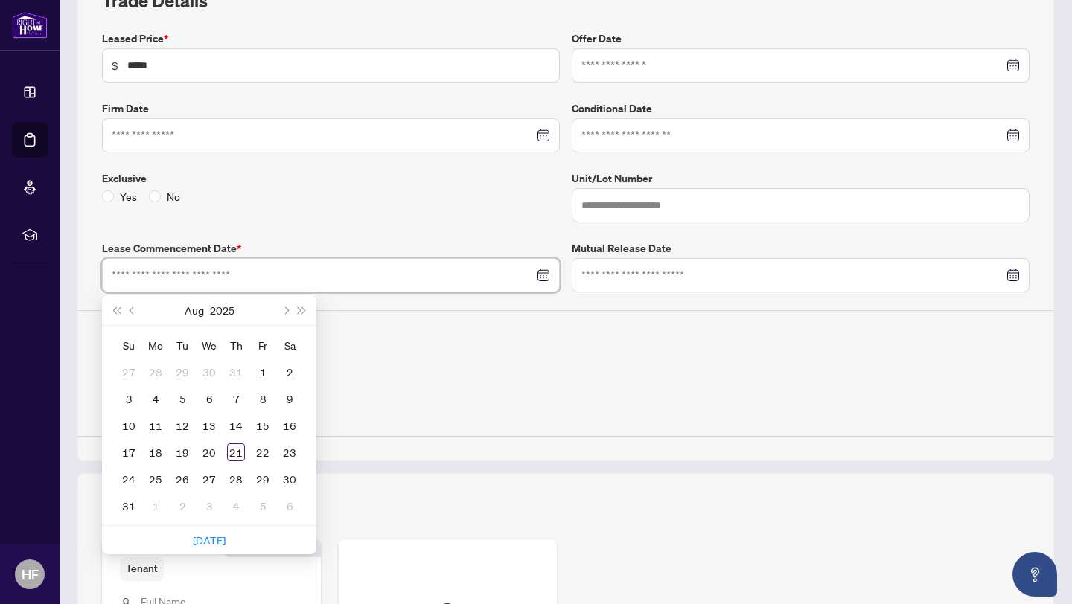
click at [546, 273] on div at bounding box center [331, 275] width 438 height 16
type input "**********"
click at [132, 312] on span "Previous month (PageUp)" at bounding box center [133, 310] width 7 height 7
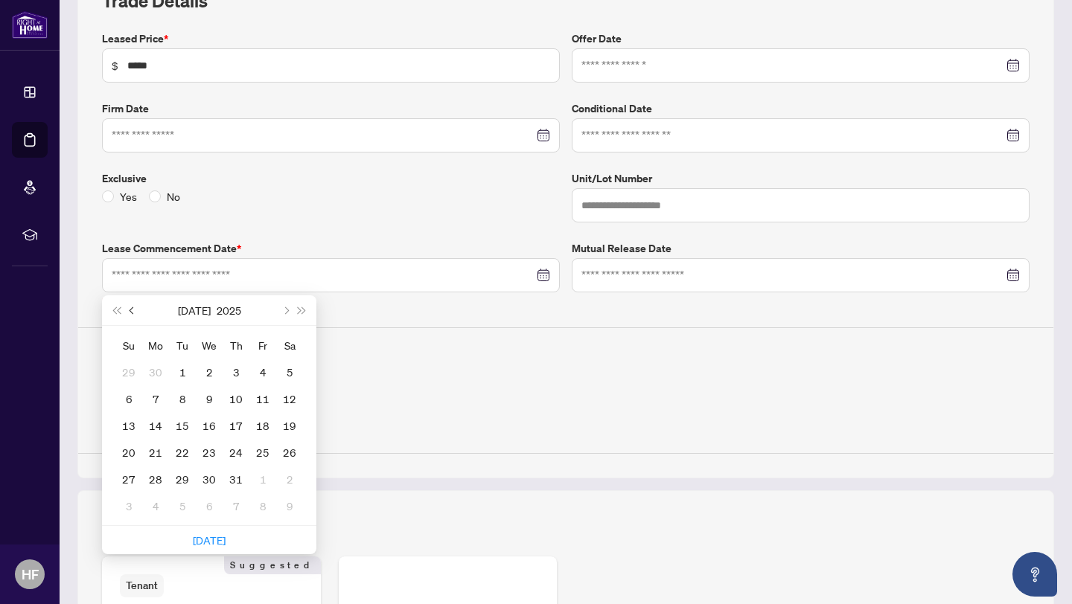
click at [132, 312] on span "Previous month (PageUp)" at bounding box center [133, 310] width 7 height 7
type input "**********"
click at [179, 369] on div "1" at bounding box center [182, 372] width 18 height 18
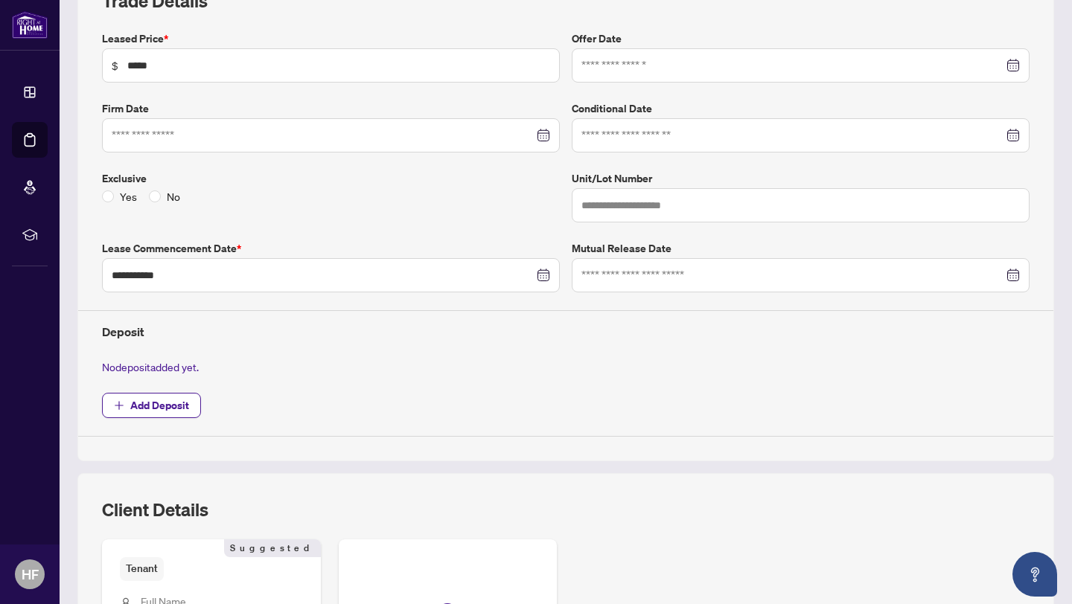
click at [266, 212] on div "Exclusive Yes No" at bounding box center [331, 196] width 470 height 52
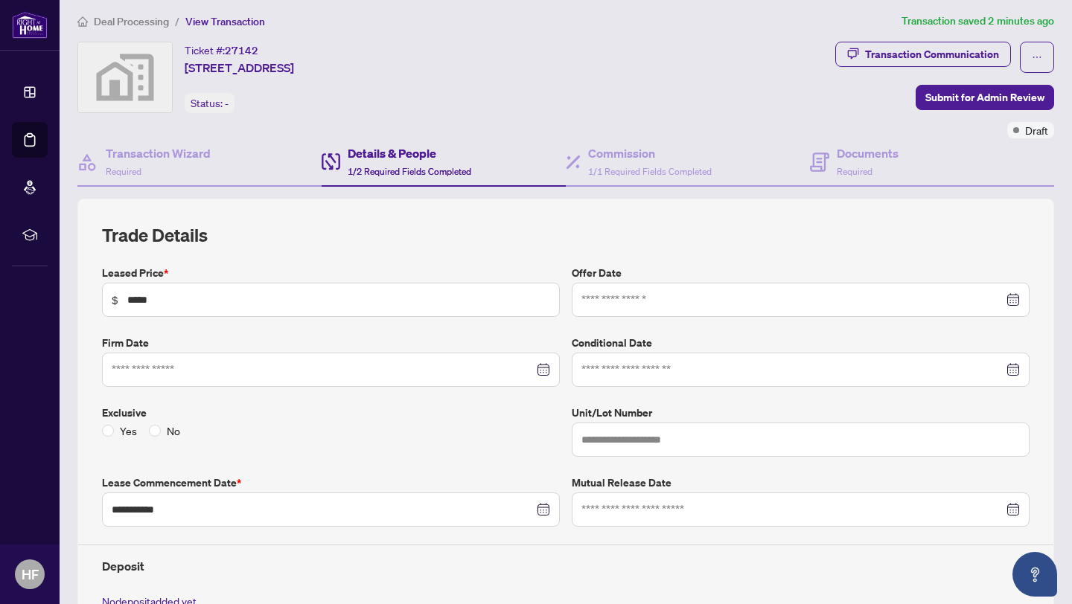
scroll to position [0, 0]
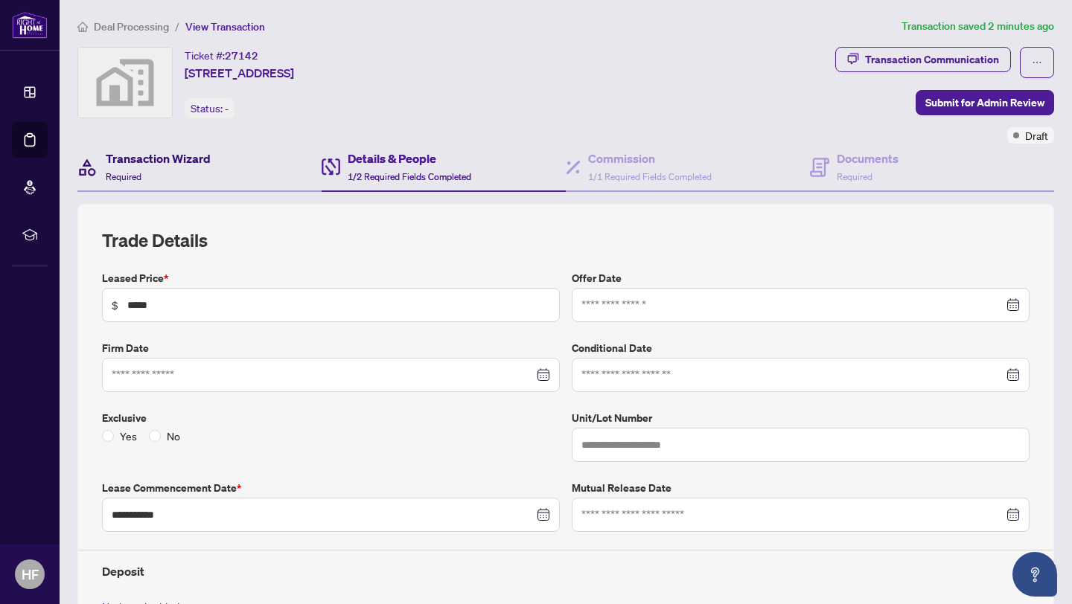
click at [189, 181] on div "Transaction Wizard Required" at bounding box center [158, 167] width 105 height 35
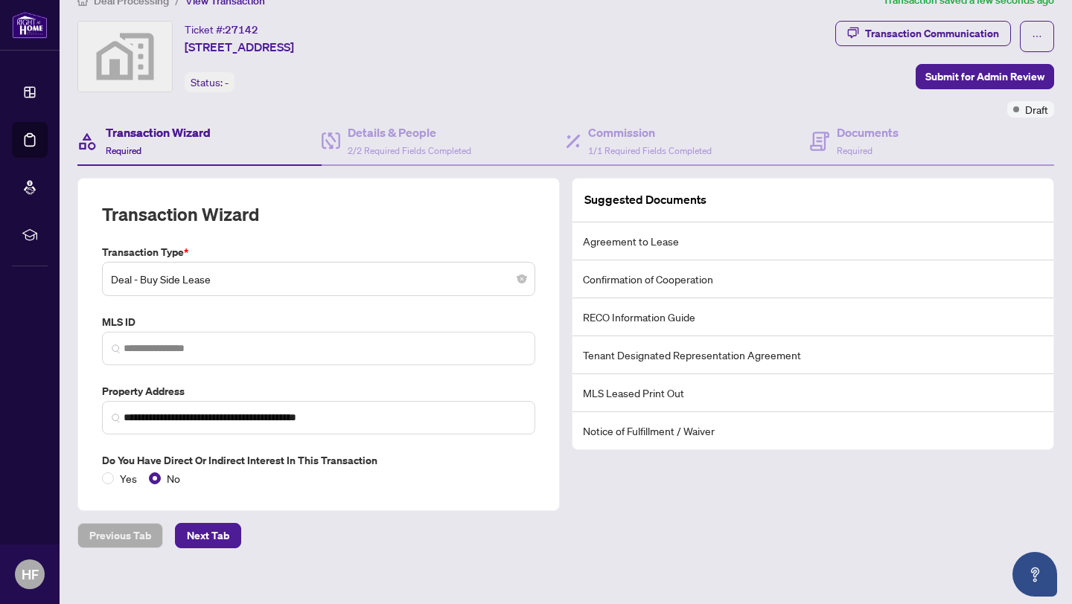
scroll to position [39, 0]
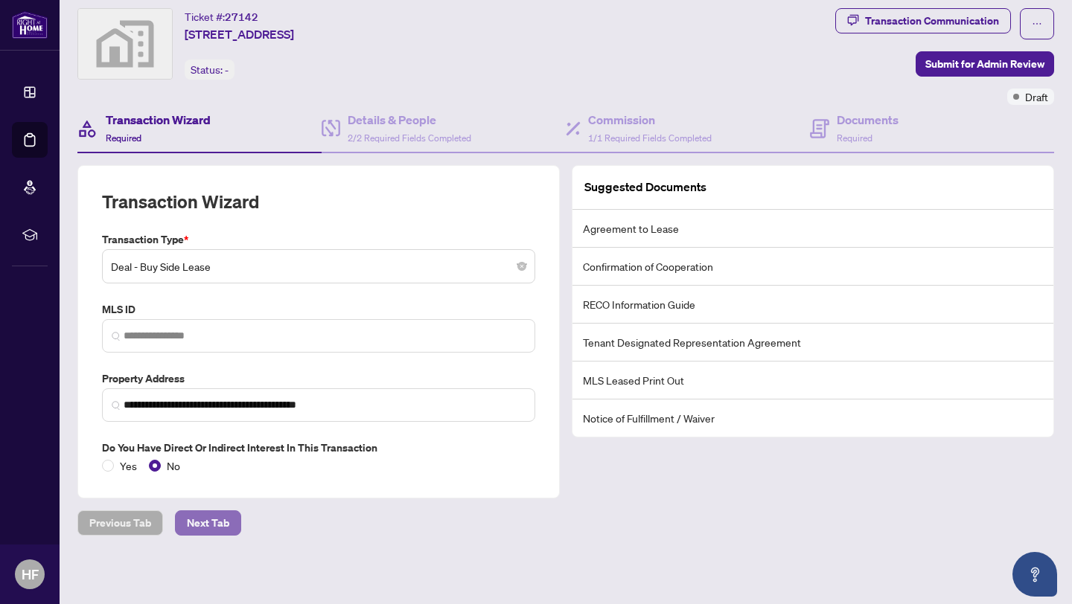
click at [220, 528] on span "Next Tab" at bounding box center [208, 523] width 42 height 24
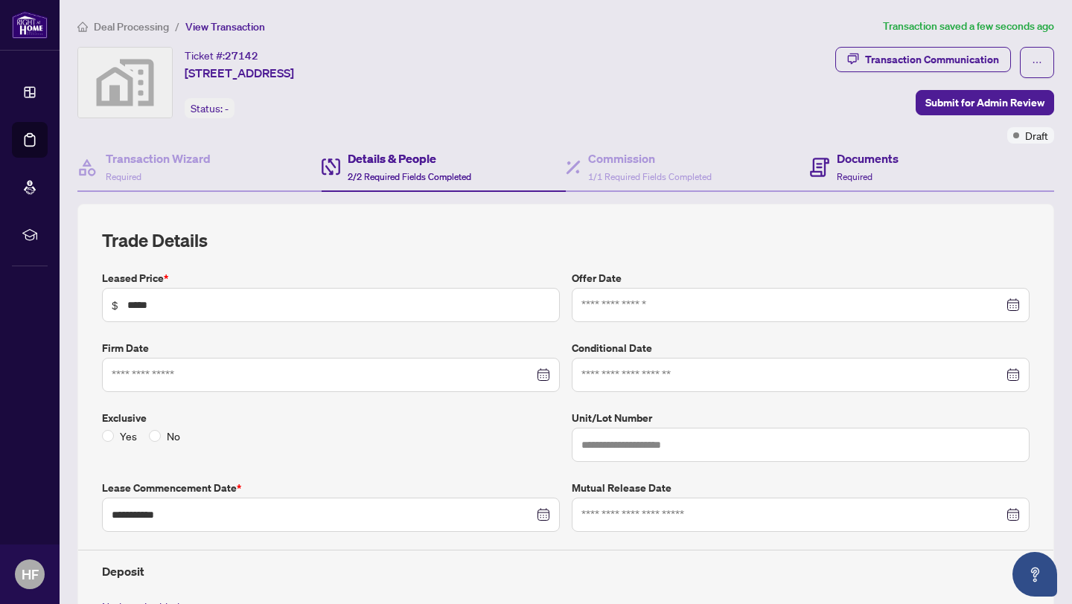
click at [903, 158] on div "Documents Required" at bounding box center [932, 168] width 244 height 48
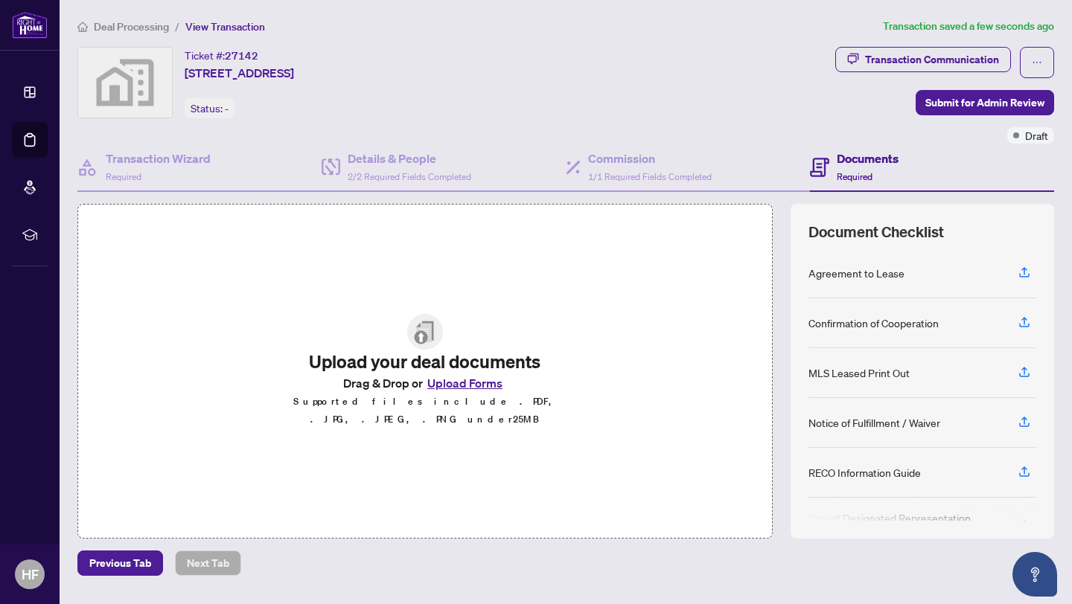
click at [375, 141] on div "Ticket #: 27142 15 Protostar Avenue, Richmond Hill, ON, Canada Status: -" at bounding box center [453, 95] width 758 height 97
click at [375, 165] on h4 "Details & People" at bounding box center [410, 159] width 124 height 18
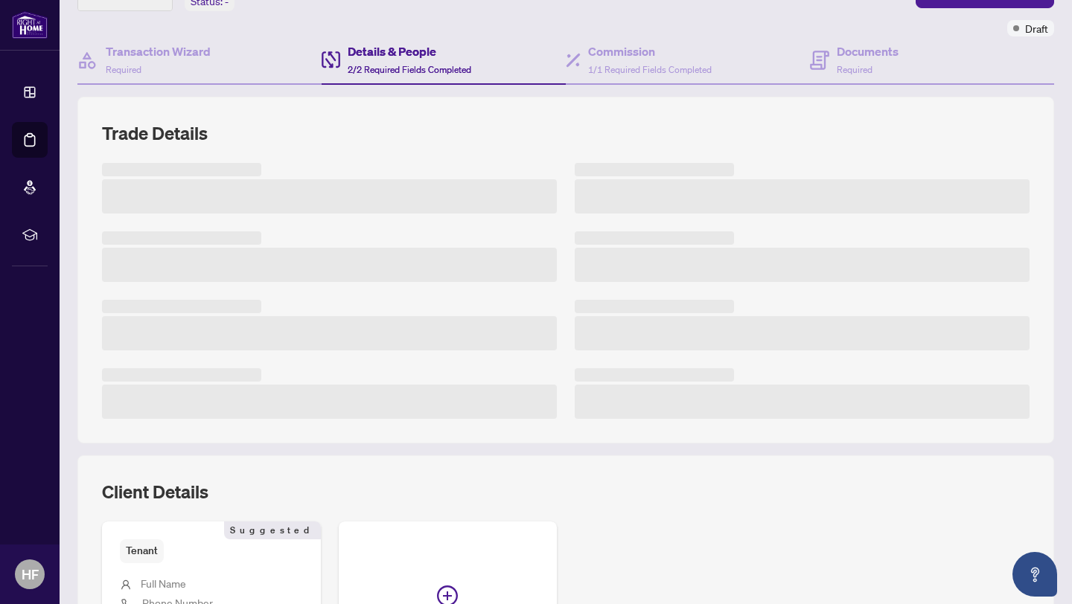
scroll to position [99, 0]
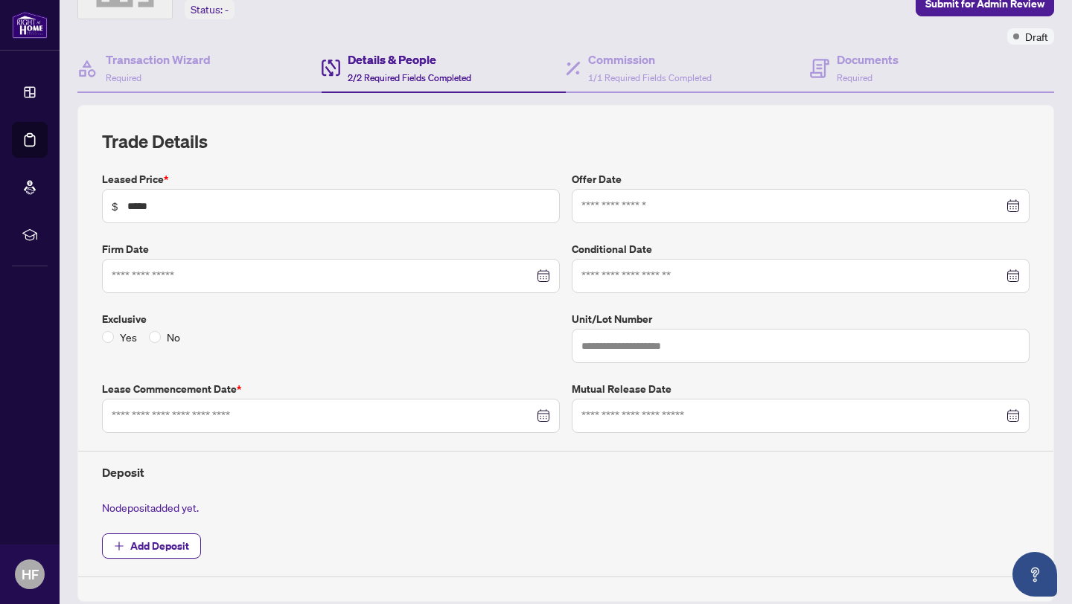
type input "**********"
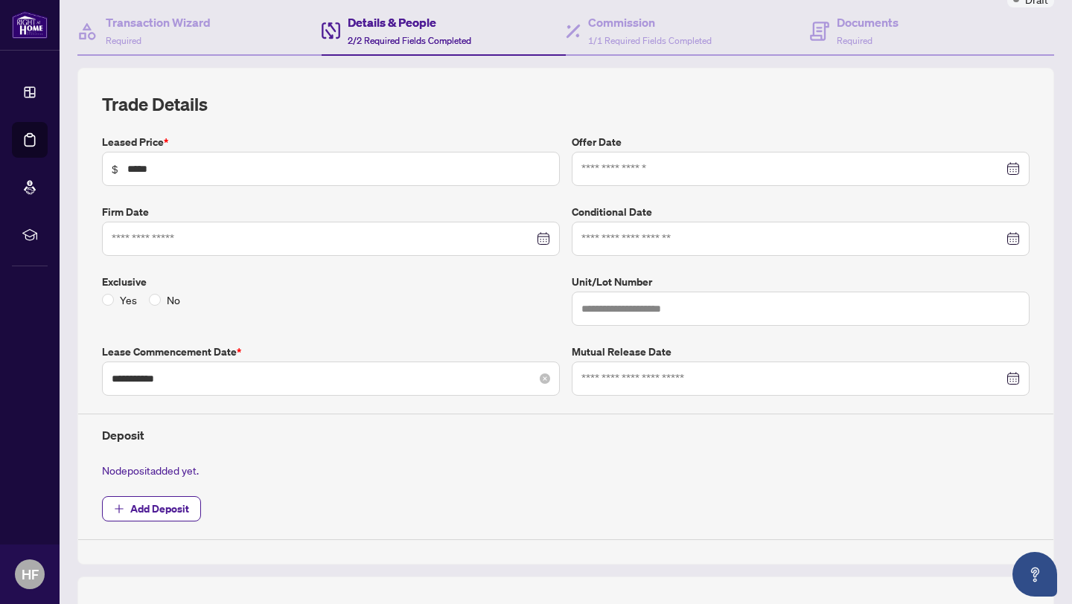
scroll to position [0, 0]
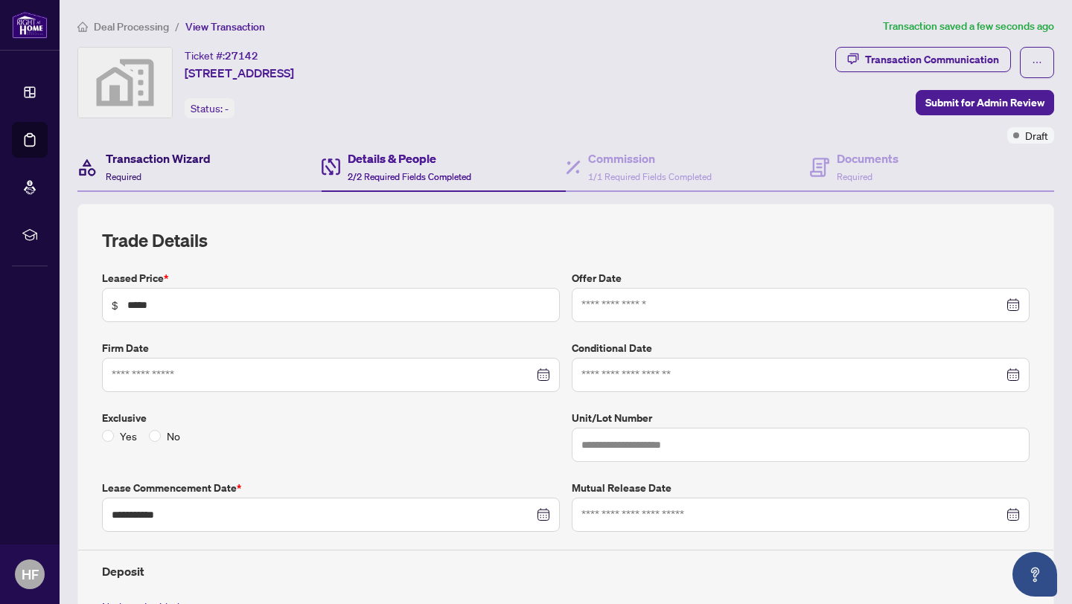
click at [191, 169] on div "Transaction Wizard Required" at bounding box center [158, 167] width 105 height 35
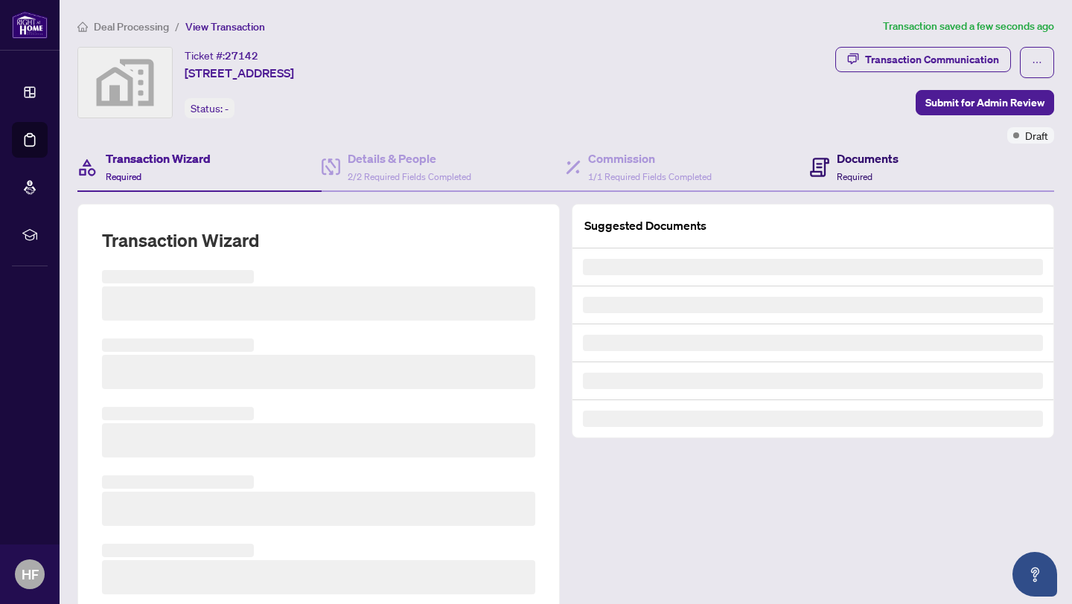
click at [828, 168] on icon at bounding box center [819, 167] width 19 height 19
